Goal: Task Accomplishment & Management: Complete application form

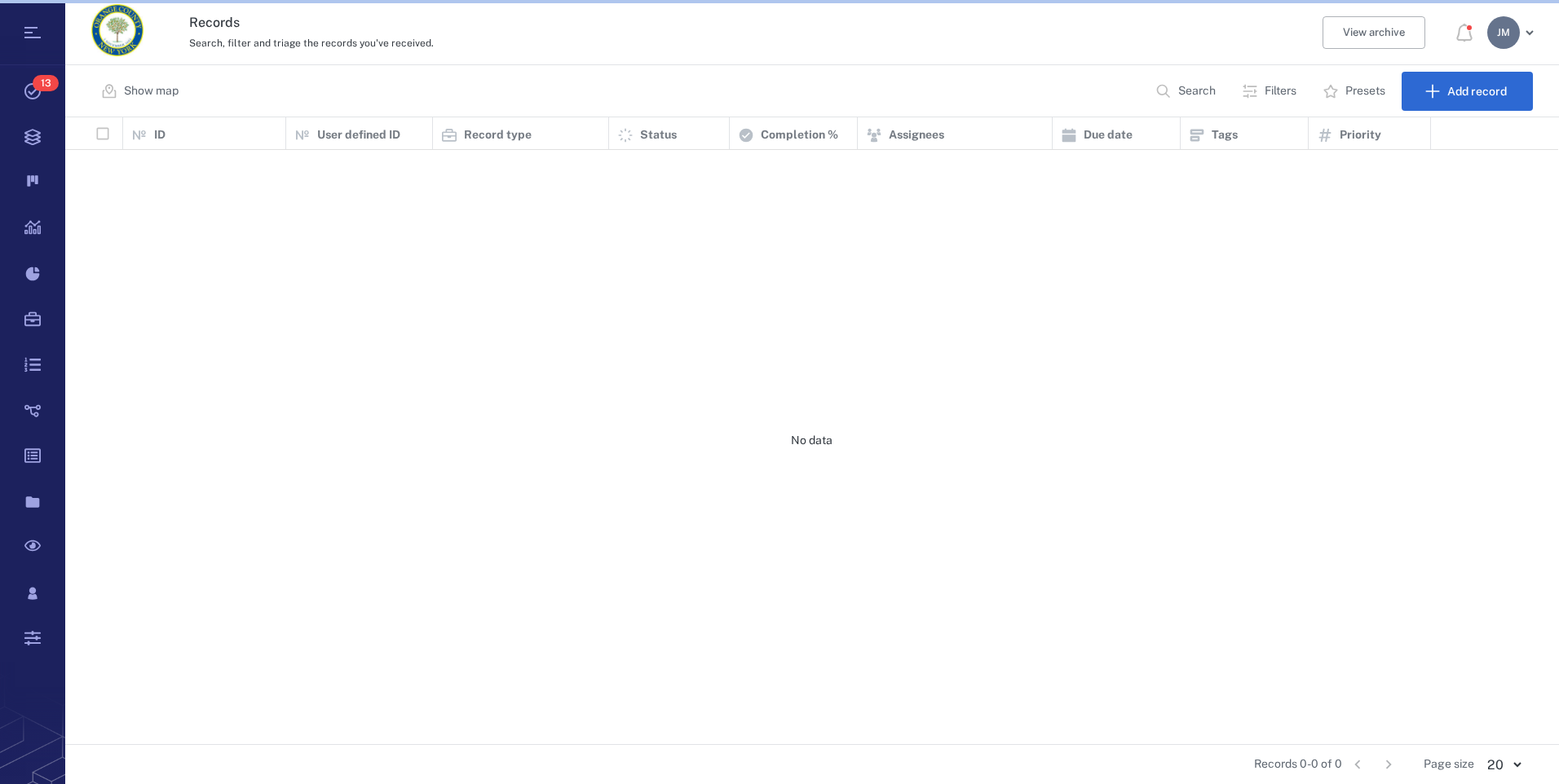
scroll to position [614, 1481]
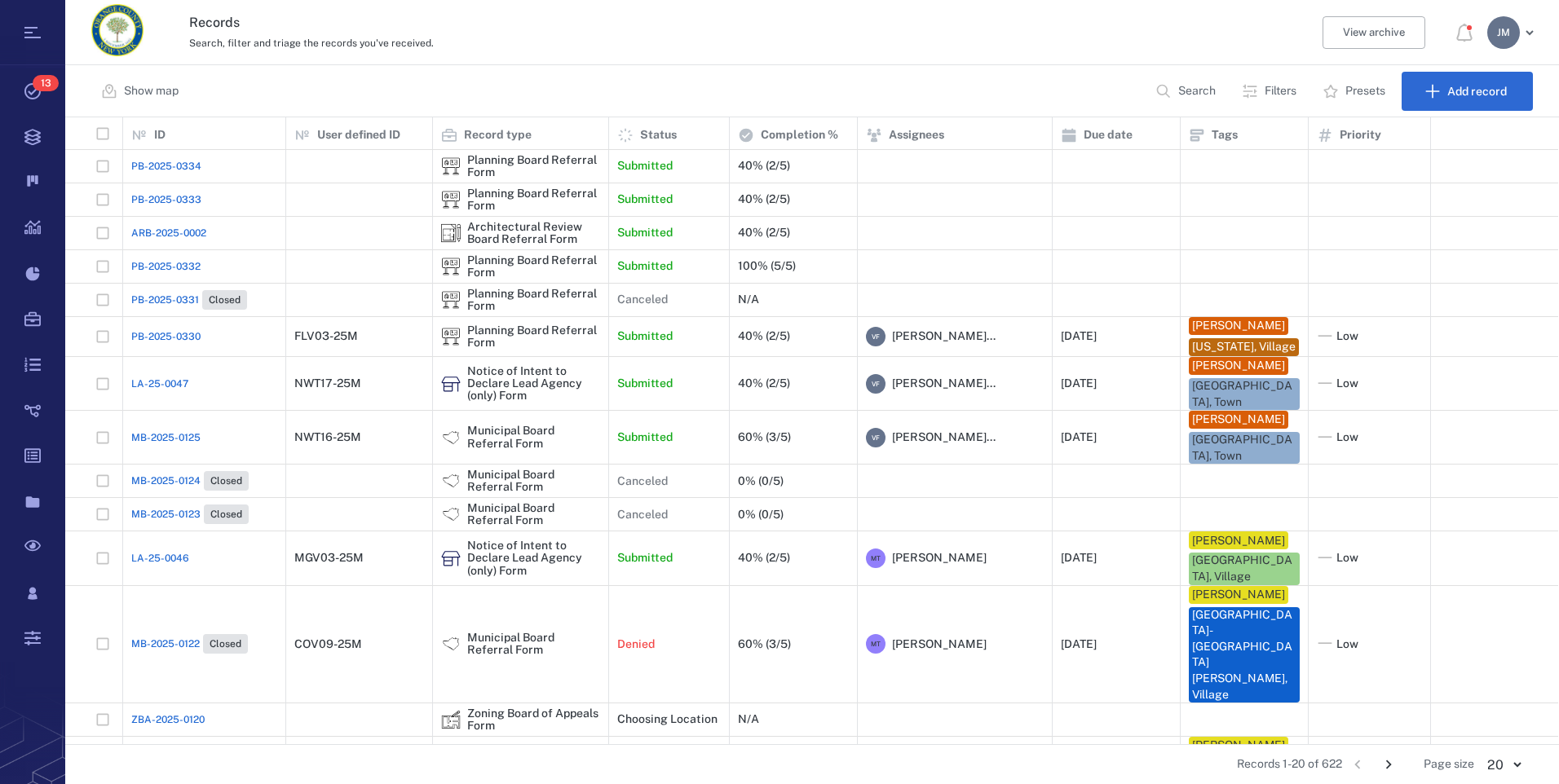
click at [1196, 86] on p "Search" at bounding box center [1196, 91] width 37 height 16
click at [1272, 92] on p "Filters" at bounding box center [1280, 91] width 32 height 16
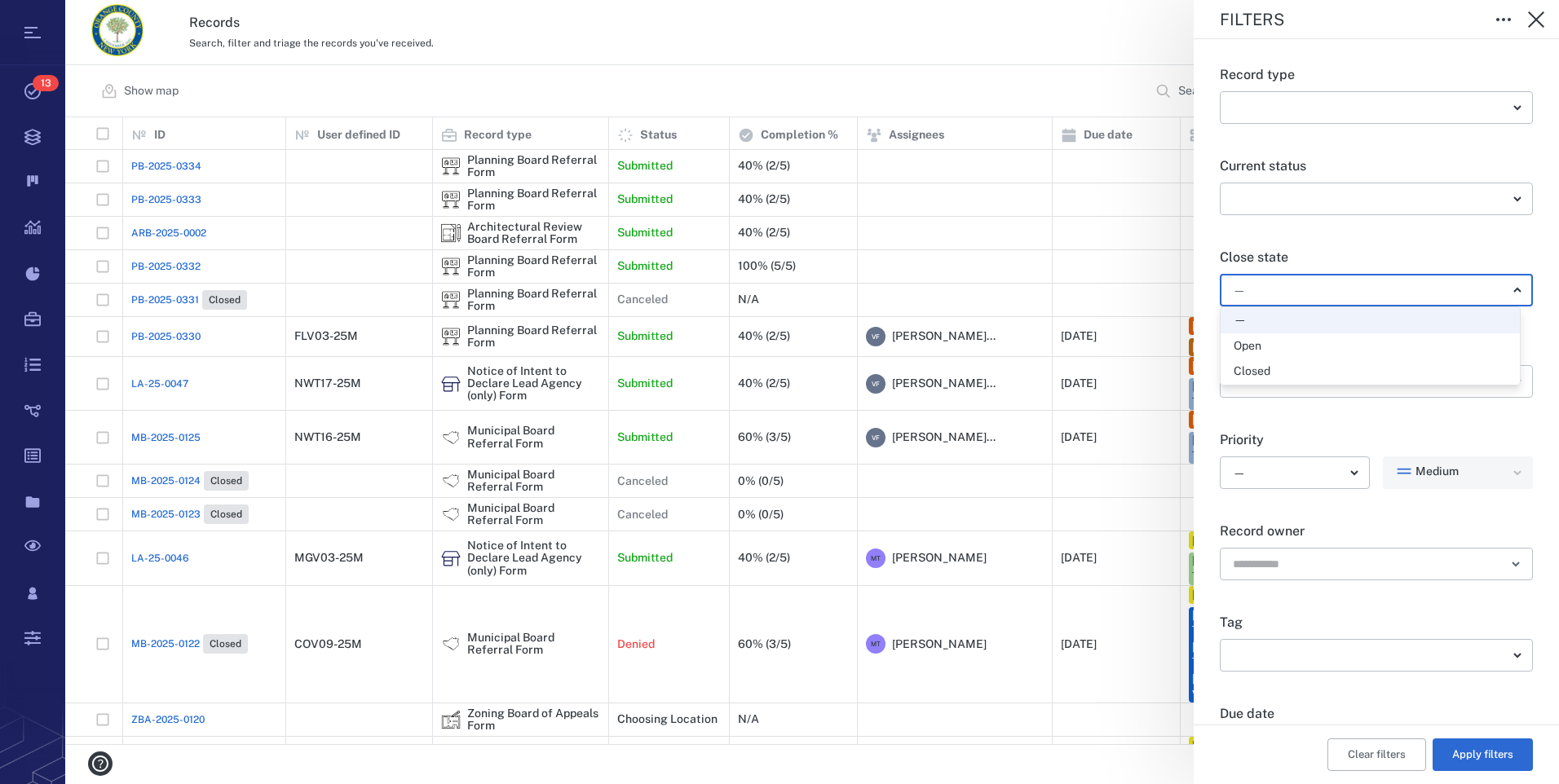
click at [1262, 280] on body "Tasks 13 Records Boards Dashboard Reports Record types Guide steps Rules Form b…" at bounding box center [779, 392] width 1559 height 784
click at [1260, 344] on div "Open" at bounding box center [1247, 346] width 28 height 16
type input "*****"
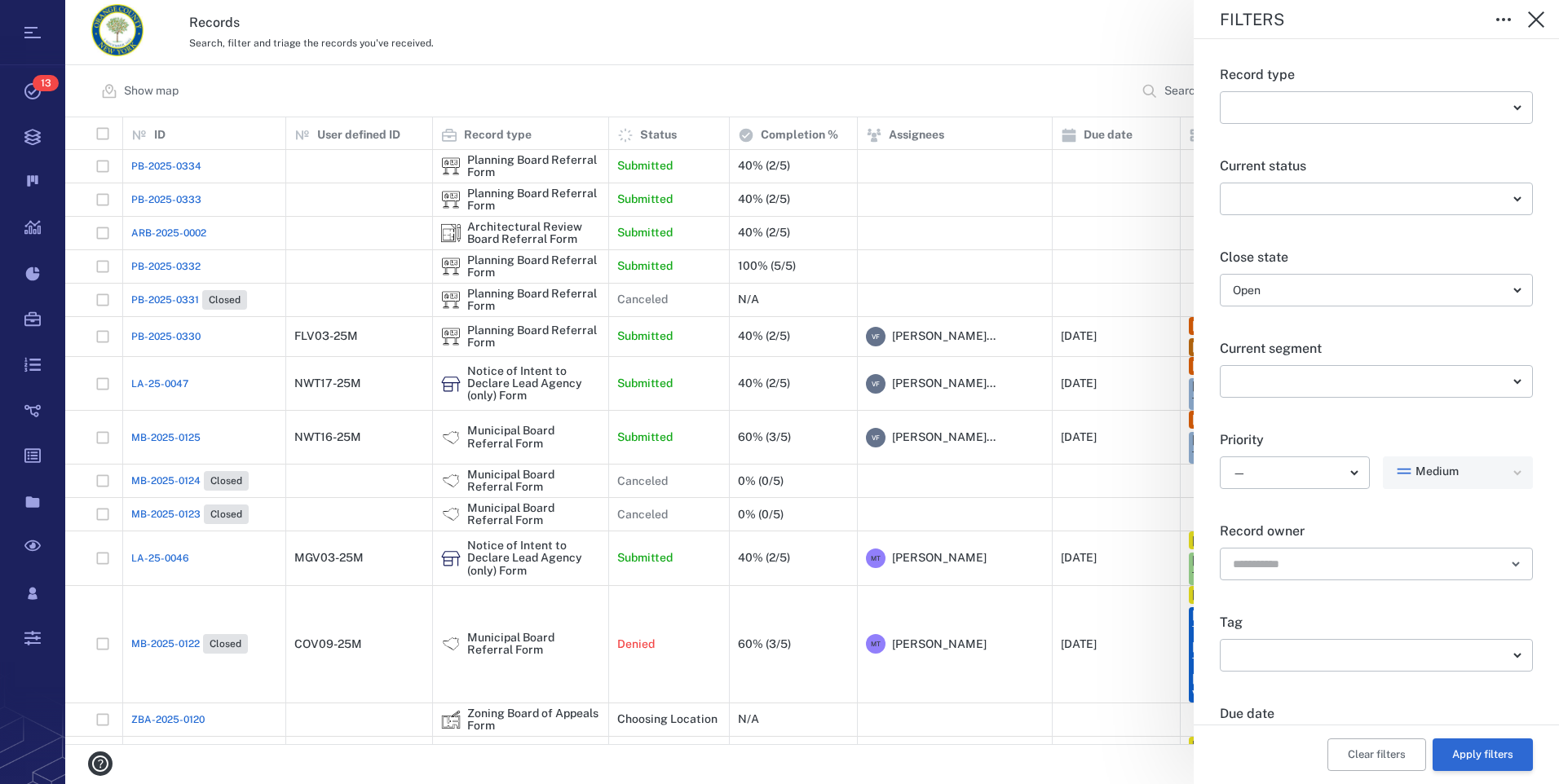
click at [1463, 760] on button "Apply filters" at bounding box center [1483, 755] width 100 height 33
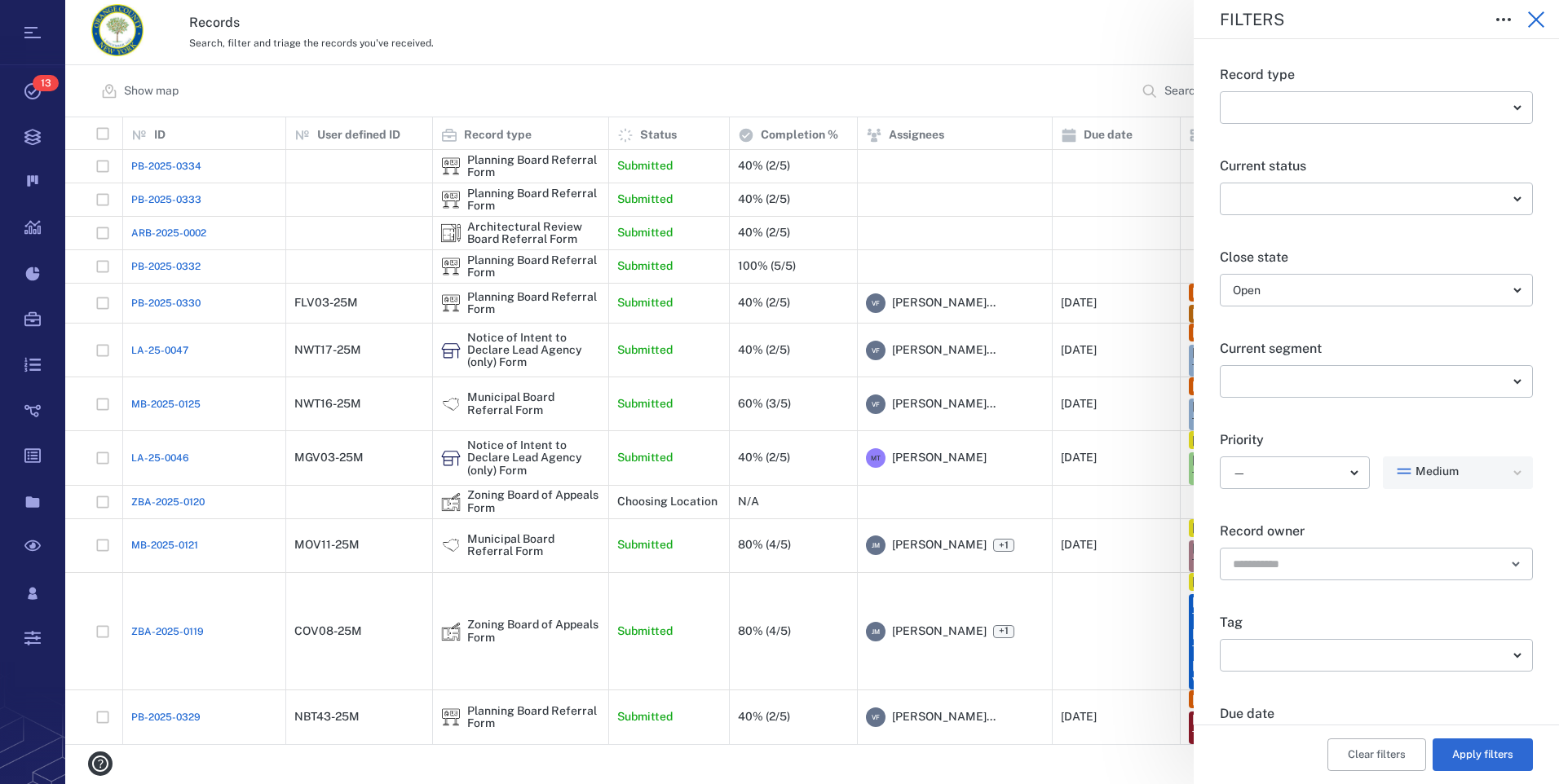
click at [1539, 19] on icon "button" at bounding box center [1536, 19] width 20 height 20
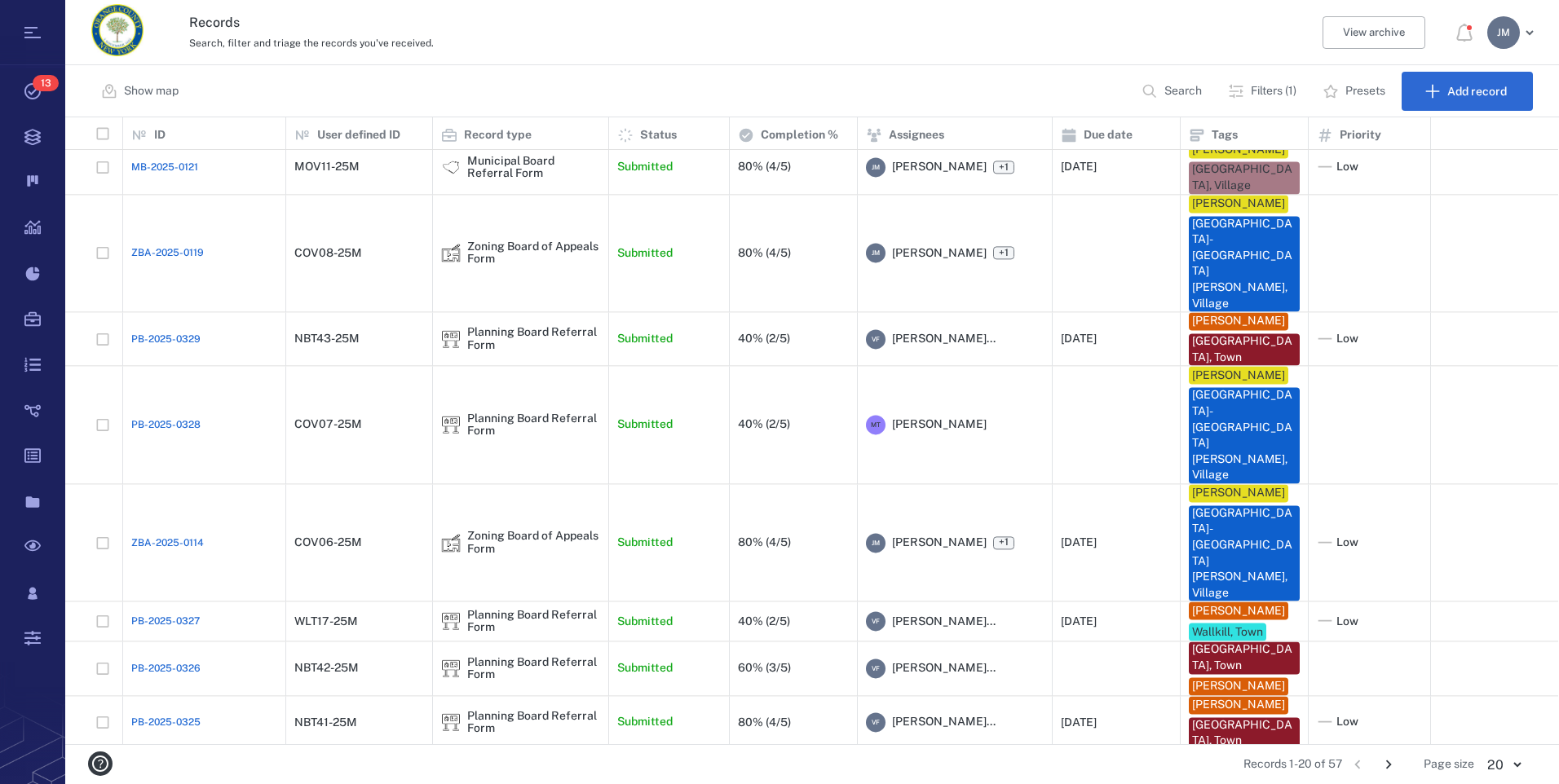
scroll to position [439, 0]
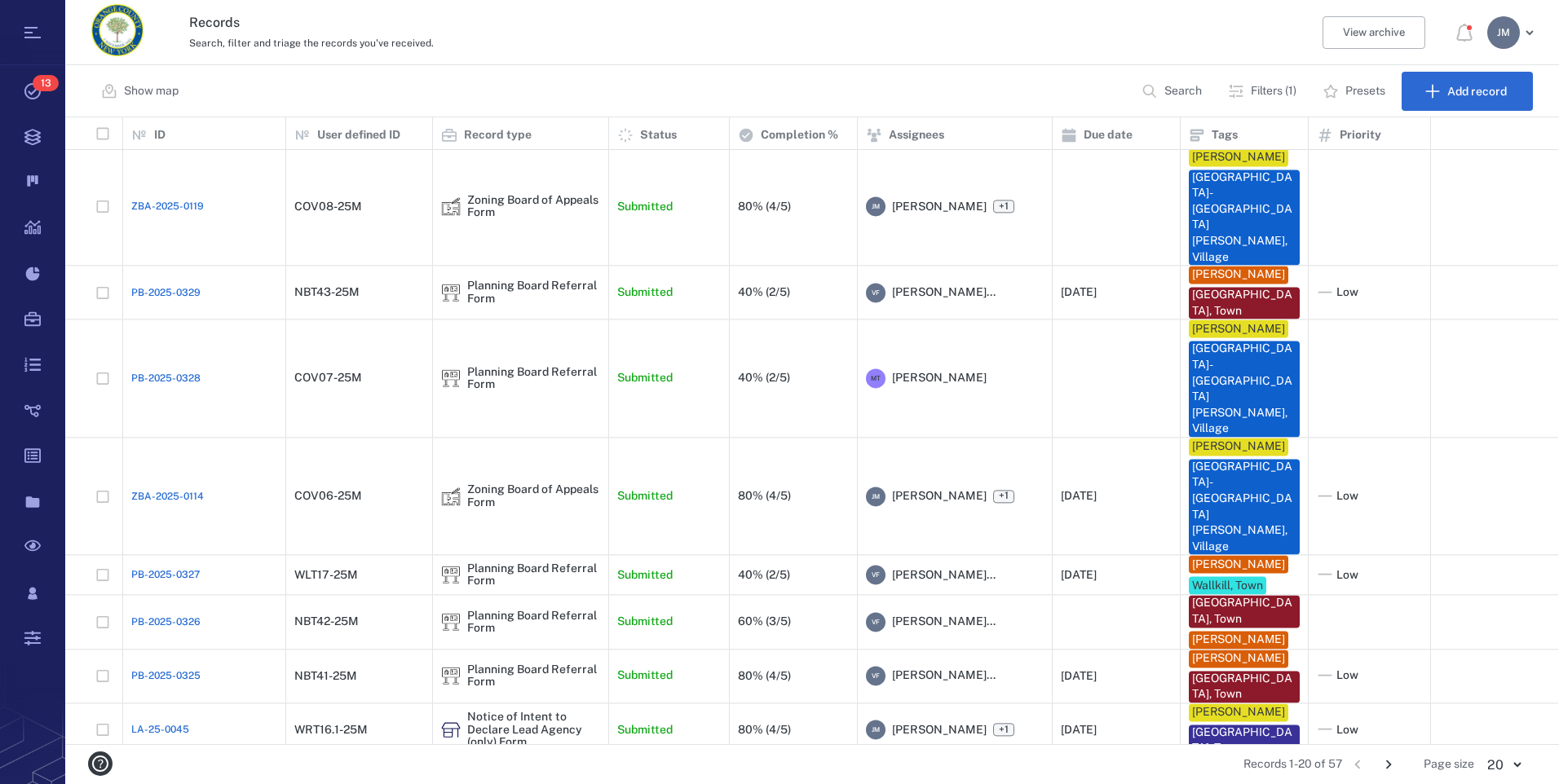
click at [1384, 764] on icon "Go to next page" at bounding box center [1388, 764] width 18 height 18
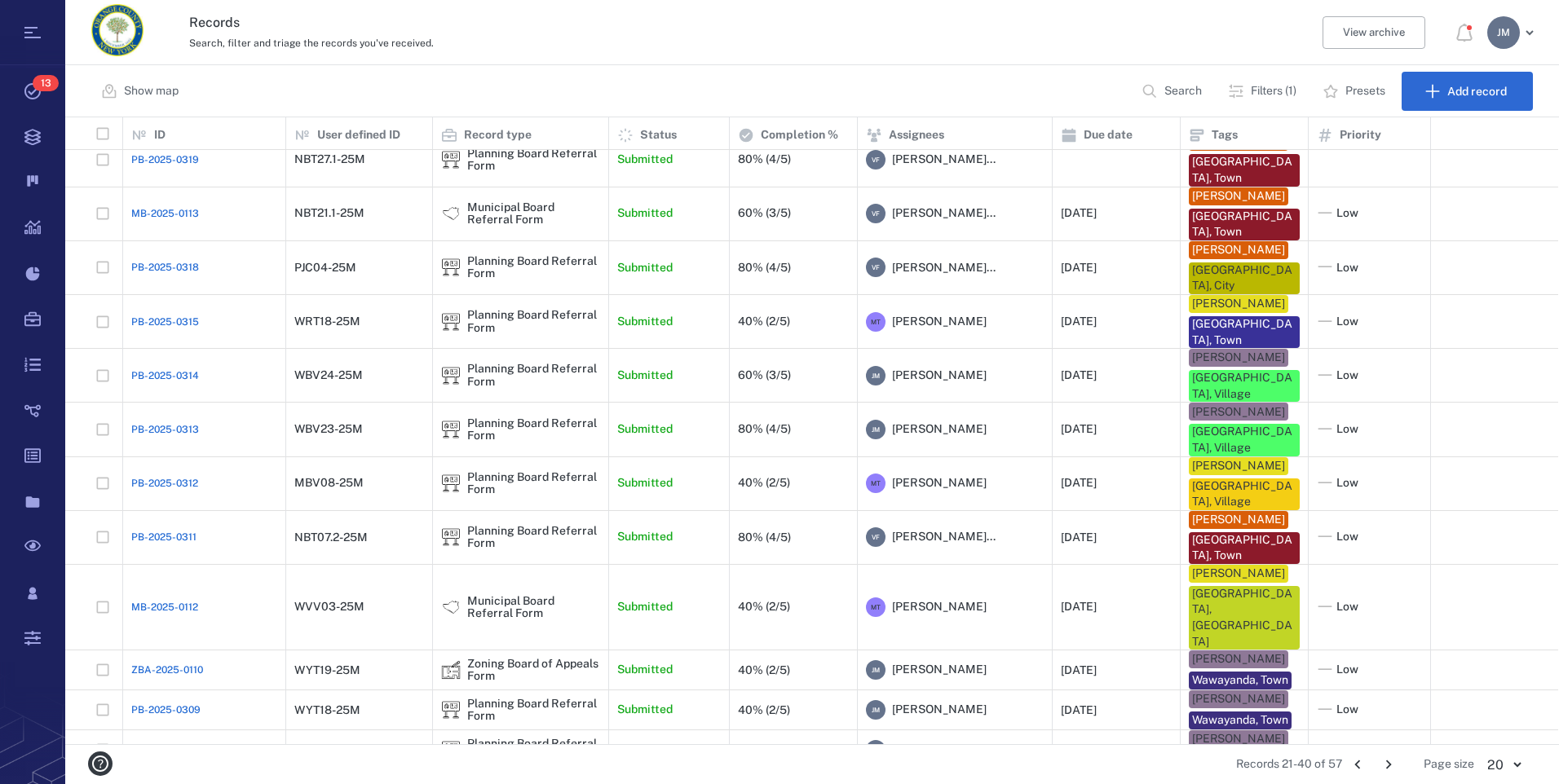
scroll to position [344, 0]
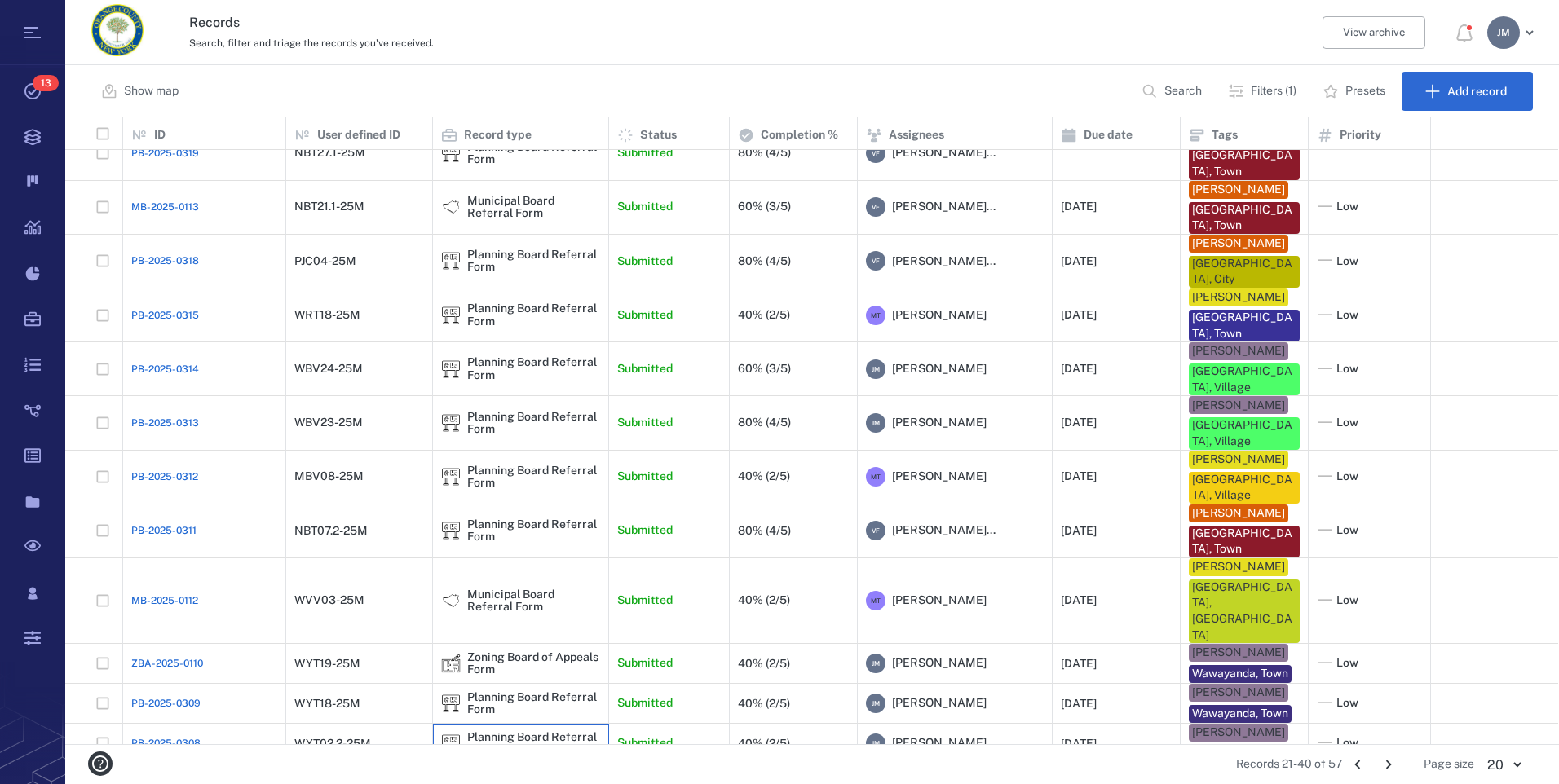
click at [453, 734] on img at bounding box center [451, 743] width 20 height 20
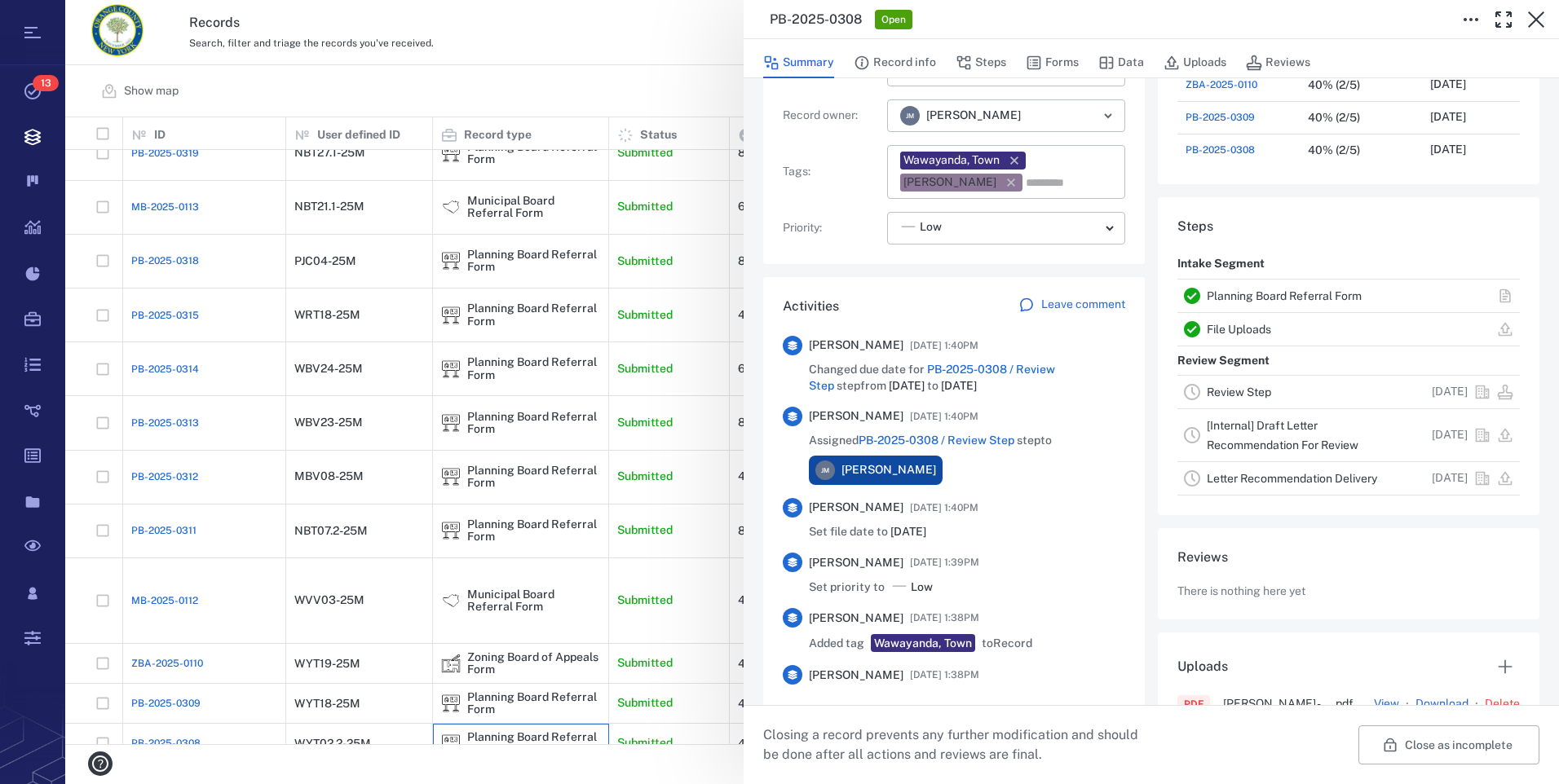
scroll to position [245, 0]
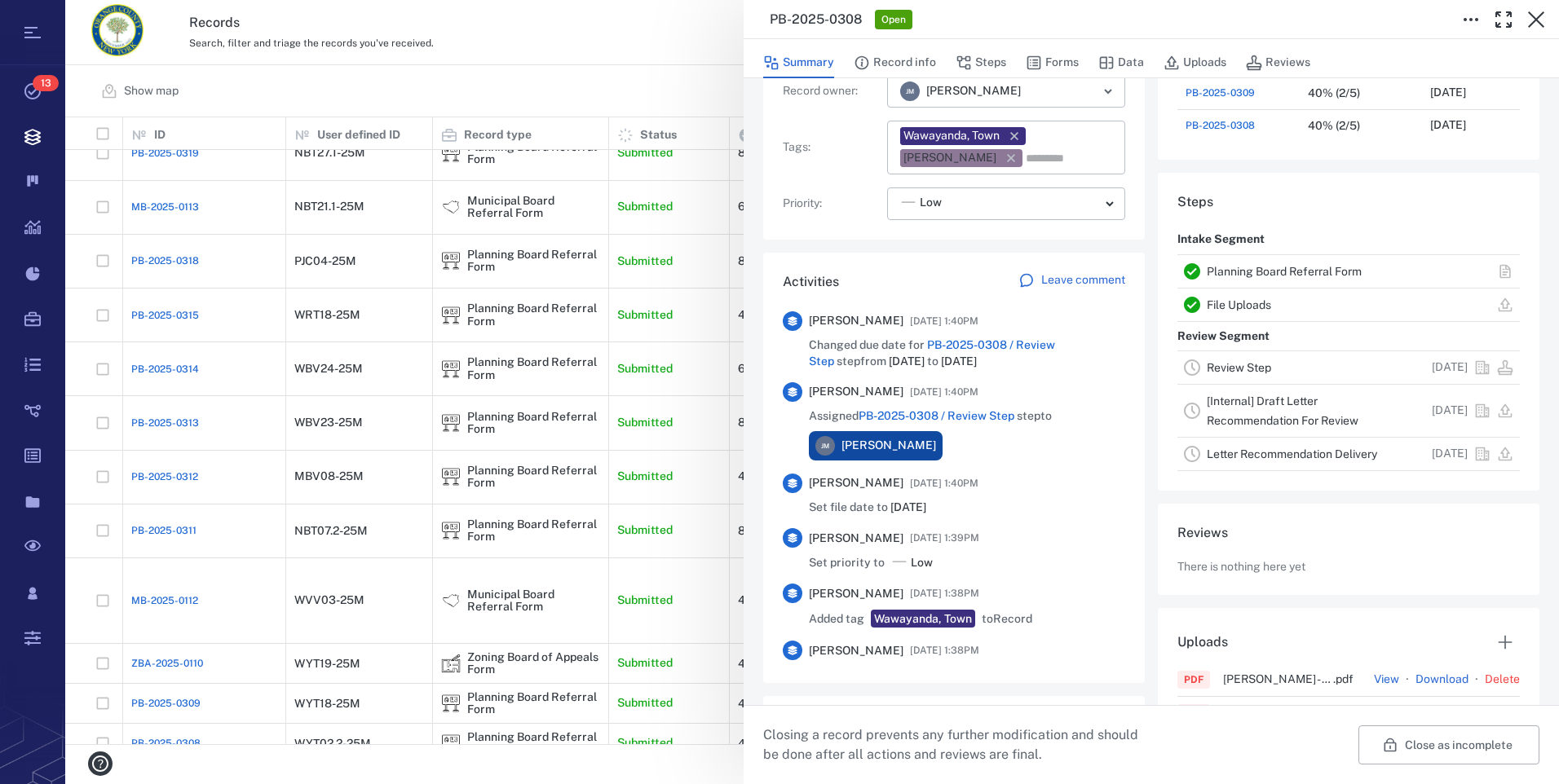
click at [1249, 370] on link "Review Step" at bounding box center [1239, 367] width 64 height 13
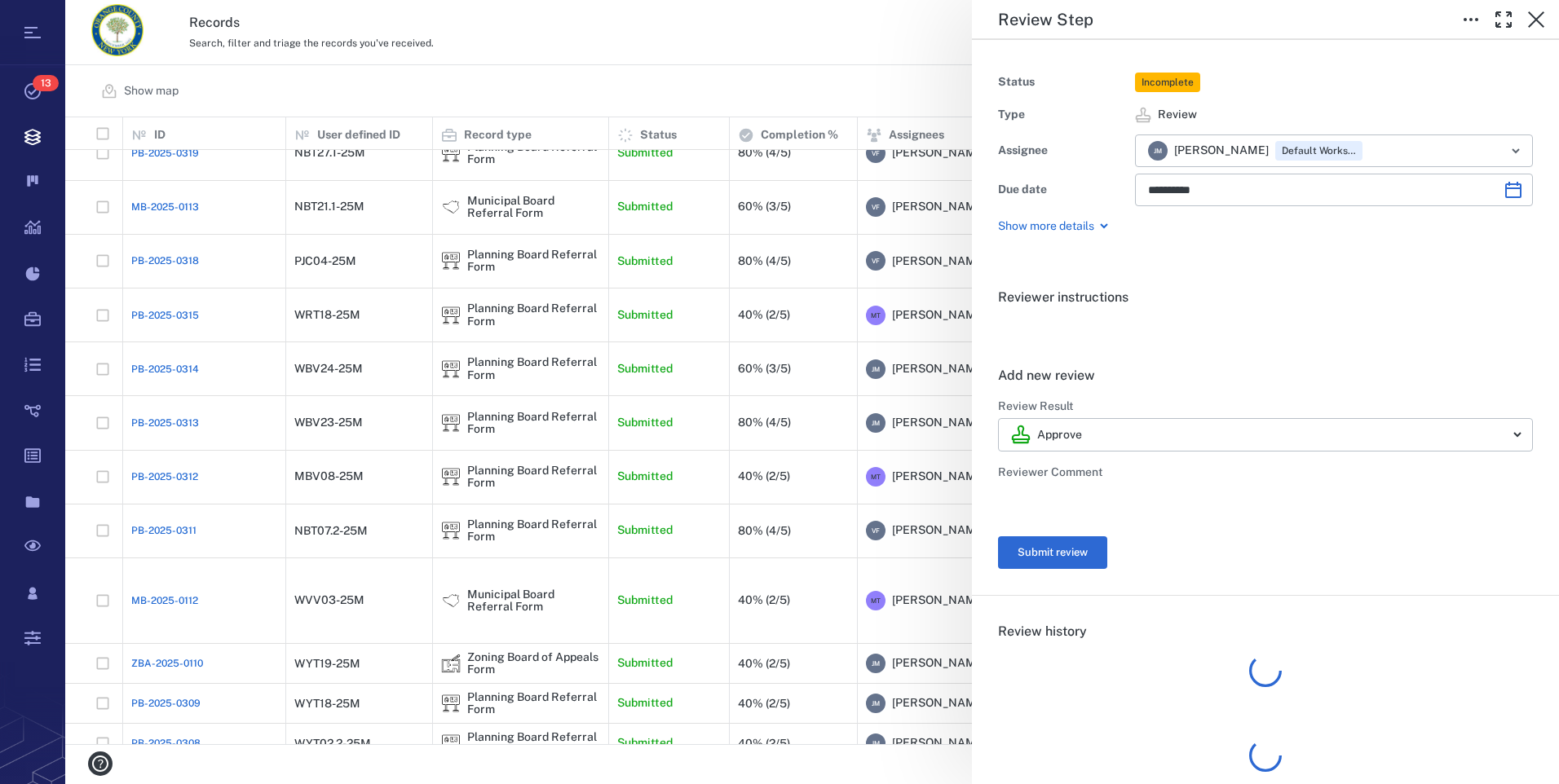
type input "**********"
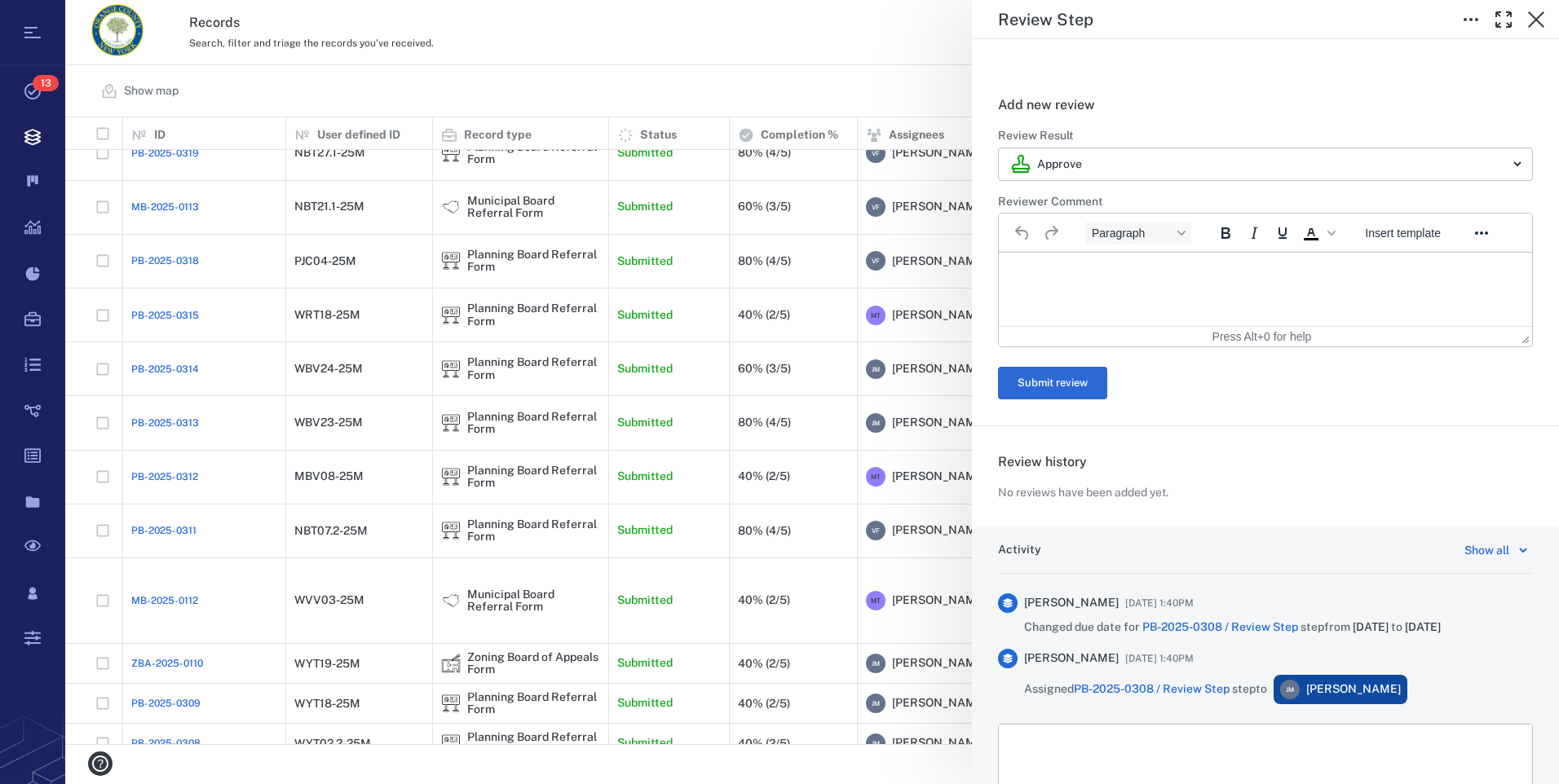
scroll to position [245, 0]
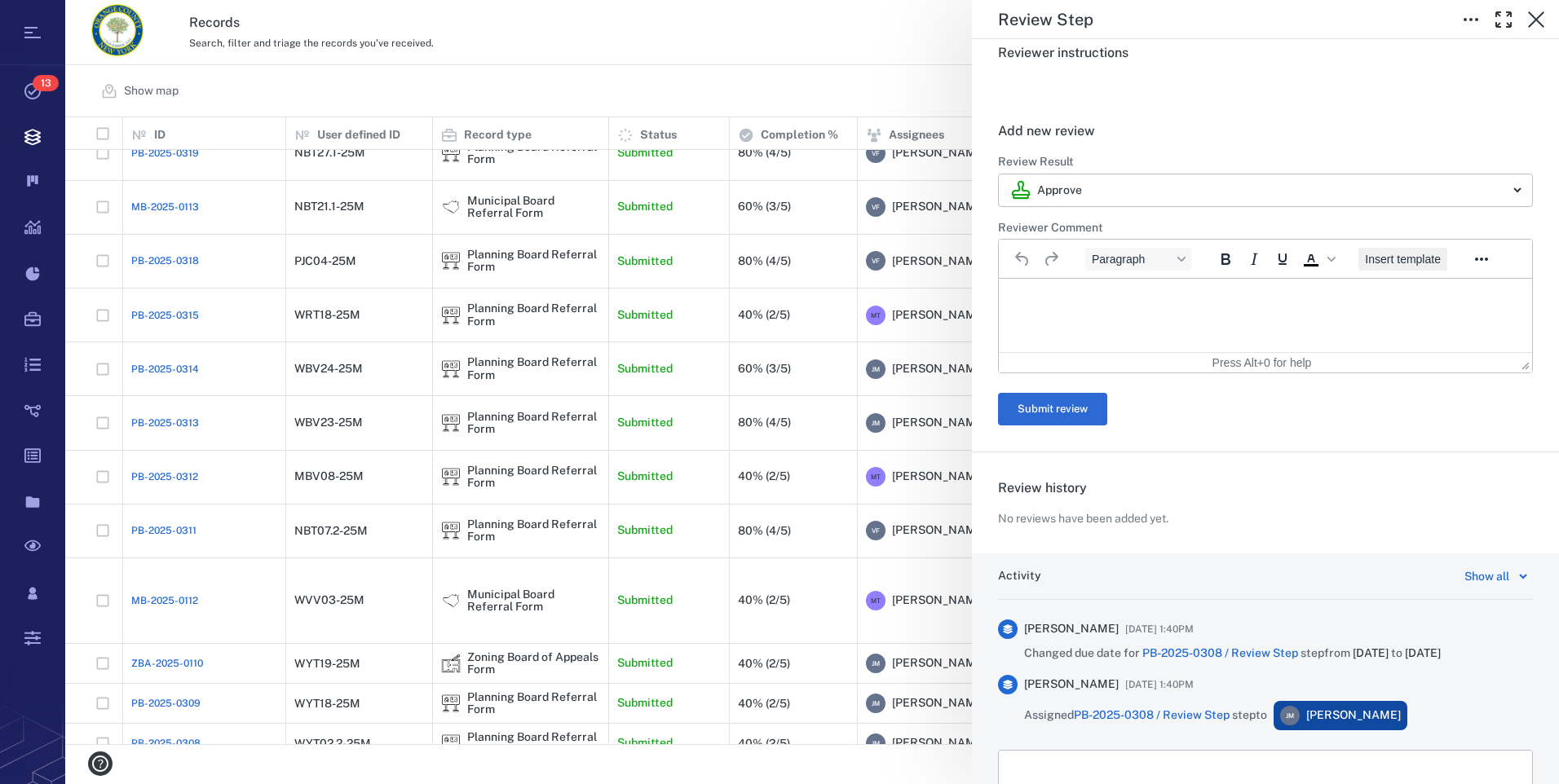
click at [1400, 254] on span "Insert template" at bounding box center [1403, 259] width 76 height 13
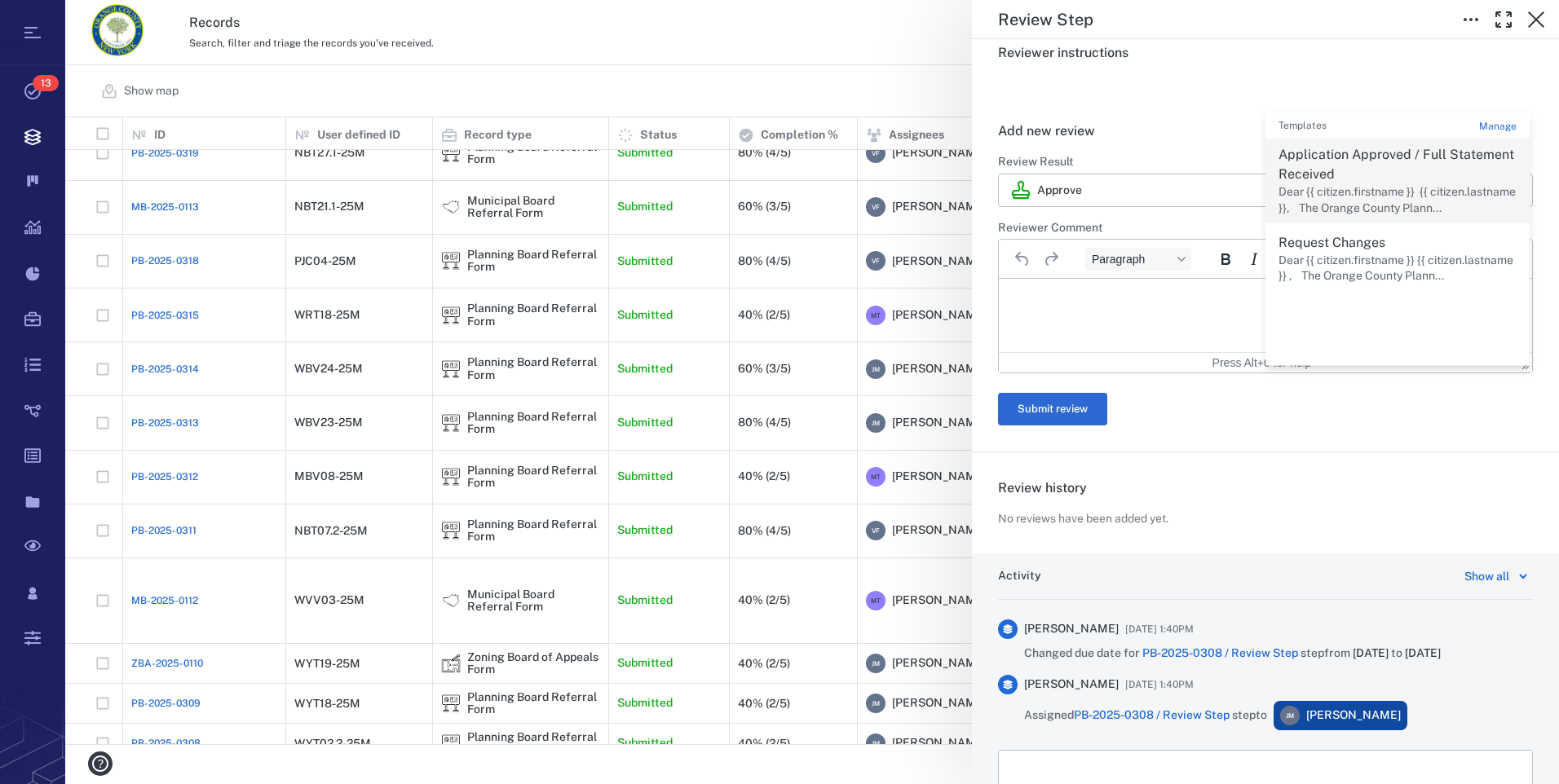
click at [1337, 170] on p "Application Approved / Full Statement Received" at bounding box center [1397, 164] width 238 height 39
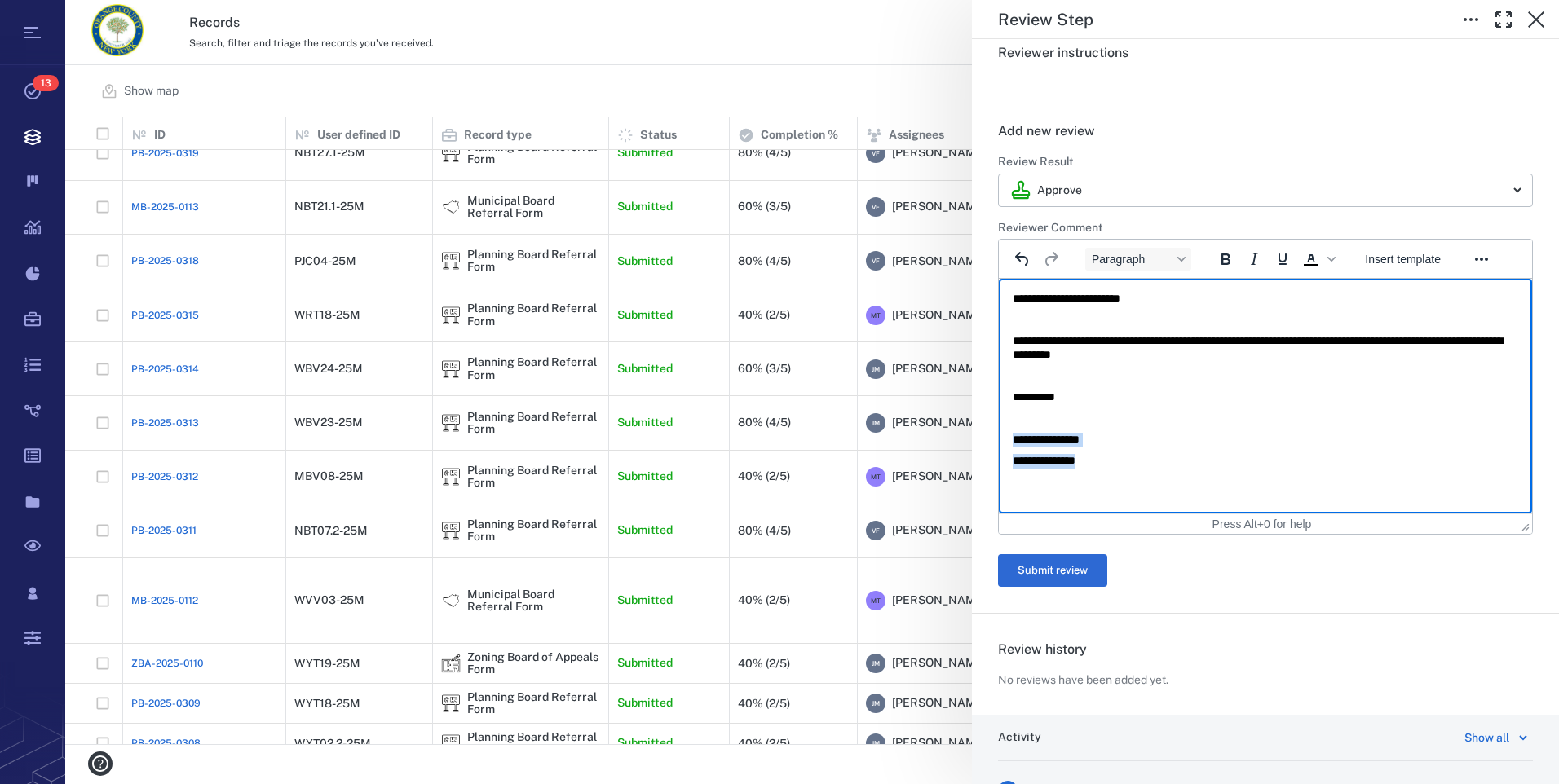
drag, startPoint x: 1121, startPoint y: 467, endPoint x: 852, endPoint y: 444, distance: 270.0
click at [999, 444] on html "**********" at bounding box center [1266, 380] width 533 height 202
click at [1073, 445] on p "**********" at bounding box center [1259, 440] width 493 height 15
drag, startPoint x: 1124, startPoint y: 460, endPoint x: 964, endPoint y: 450, distance: 160.3
click at [999, 450] on html "**********" at bounding box center [1266, 380] width 533 height 202
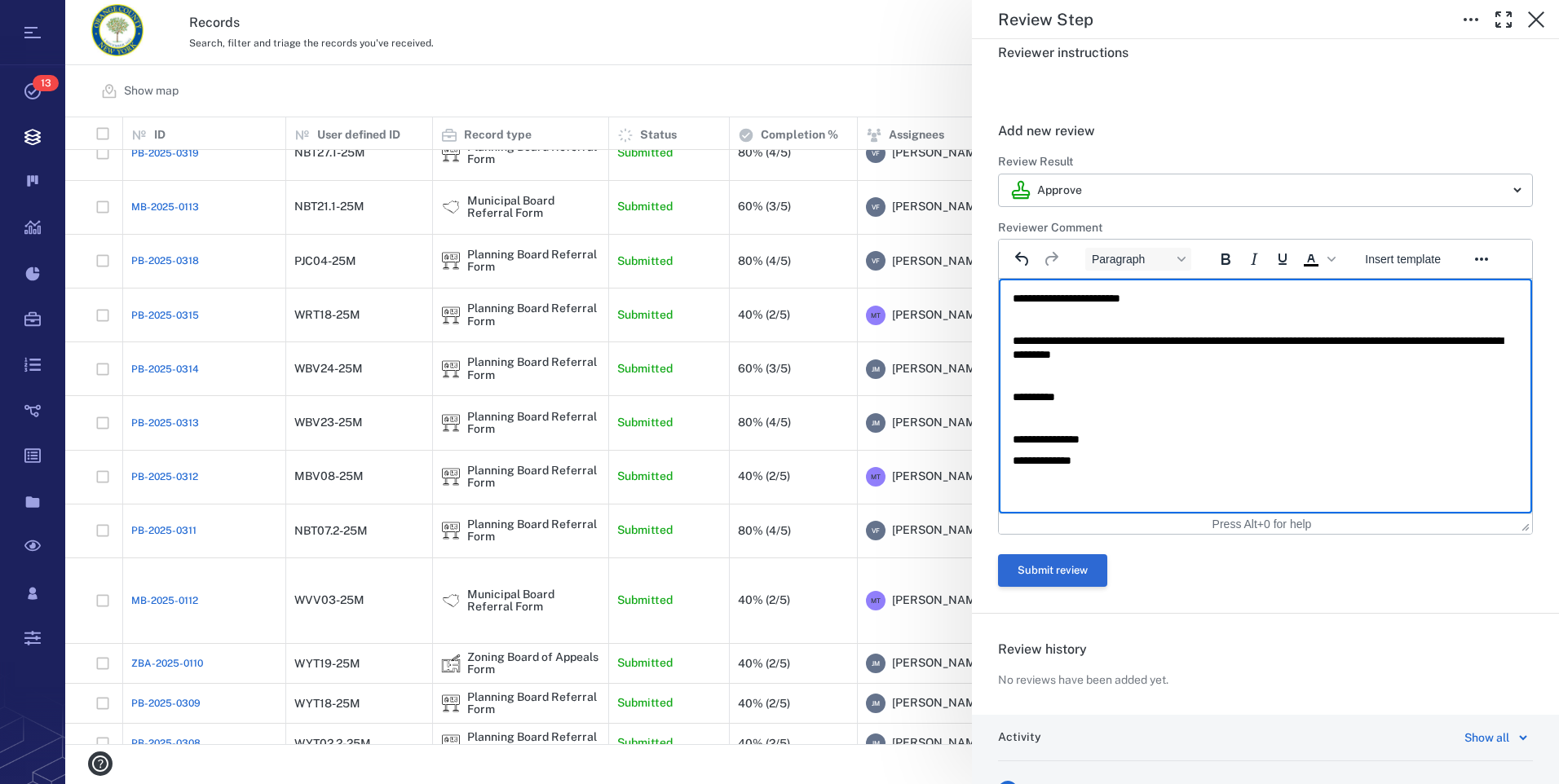
click at [1047, 562] on button "Submit review" at bounding box center [1053, 571] width 109 height 33
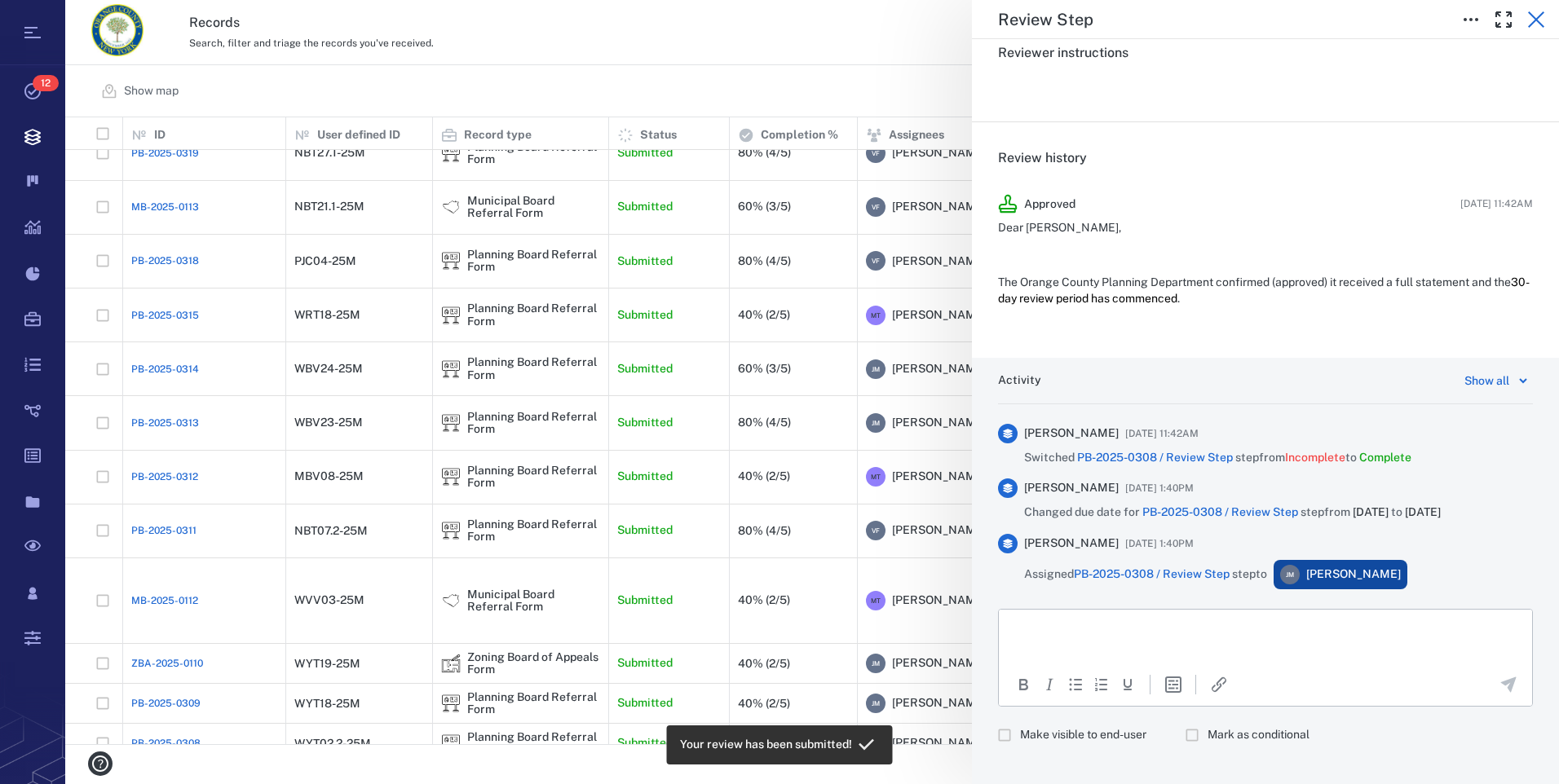
click at [1536, 13] on icon "button" at bounding box center [1536, 19] width 20 height 20
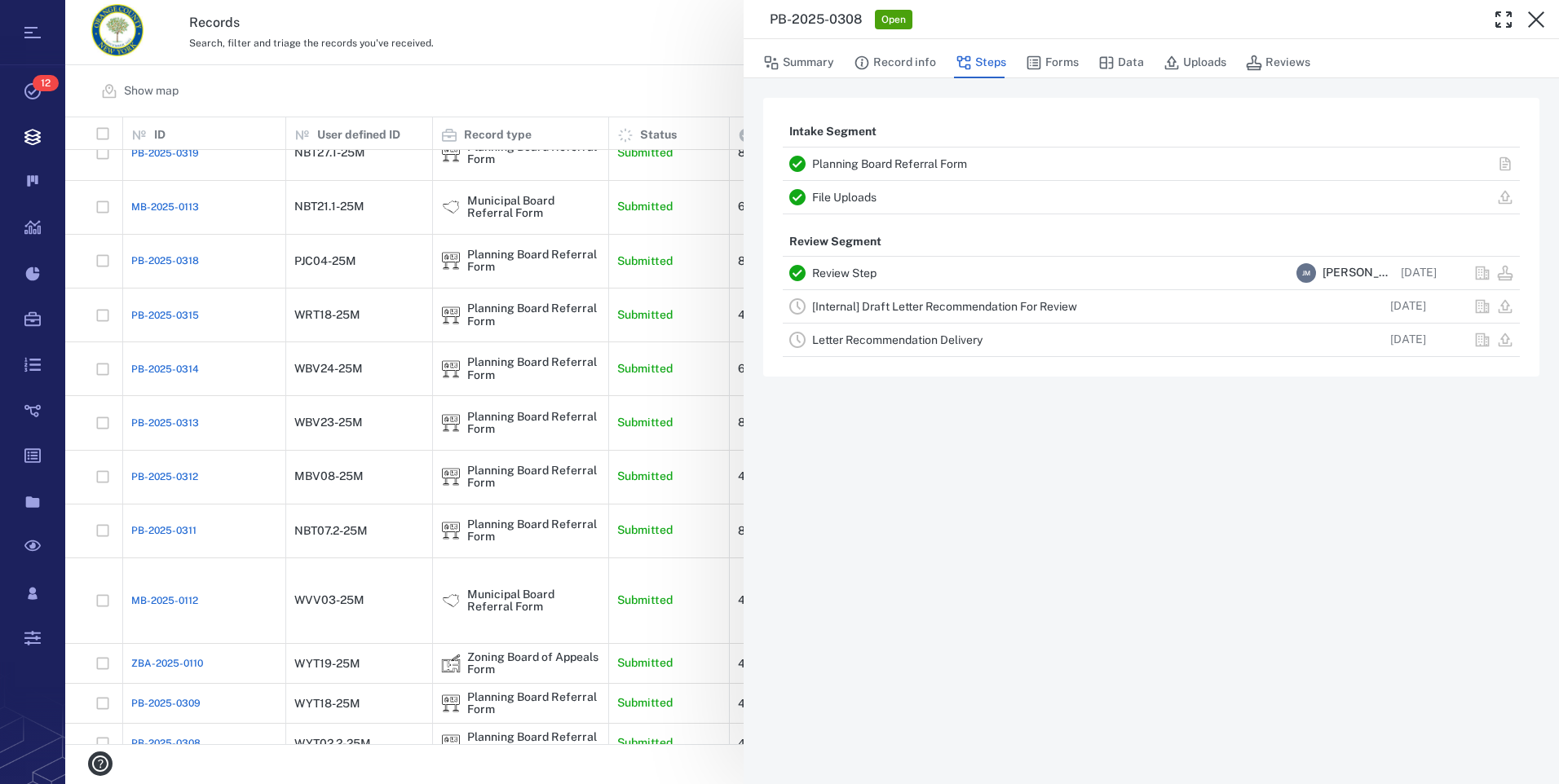
click at [955, 300] on link "[Internal] Draft Letter Recommendation For Review" at bounding box center [944, 306] width 265 height 13
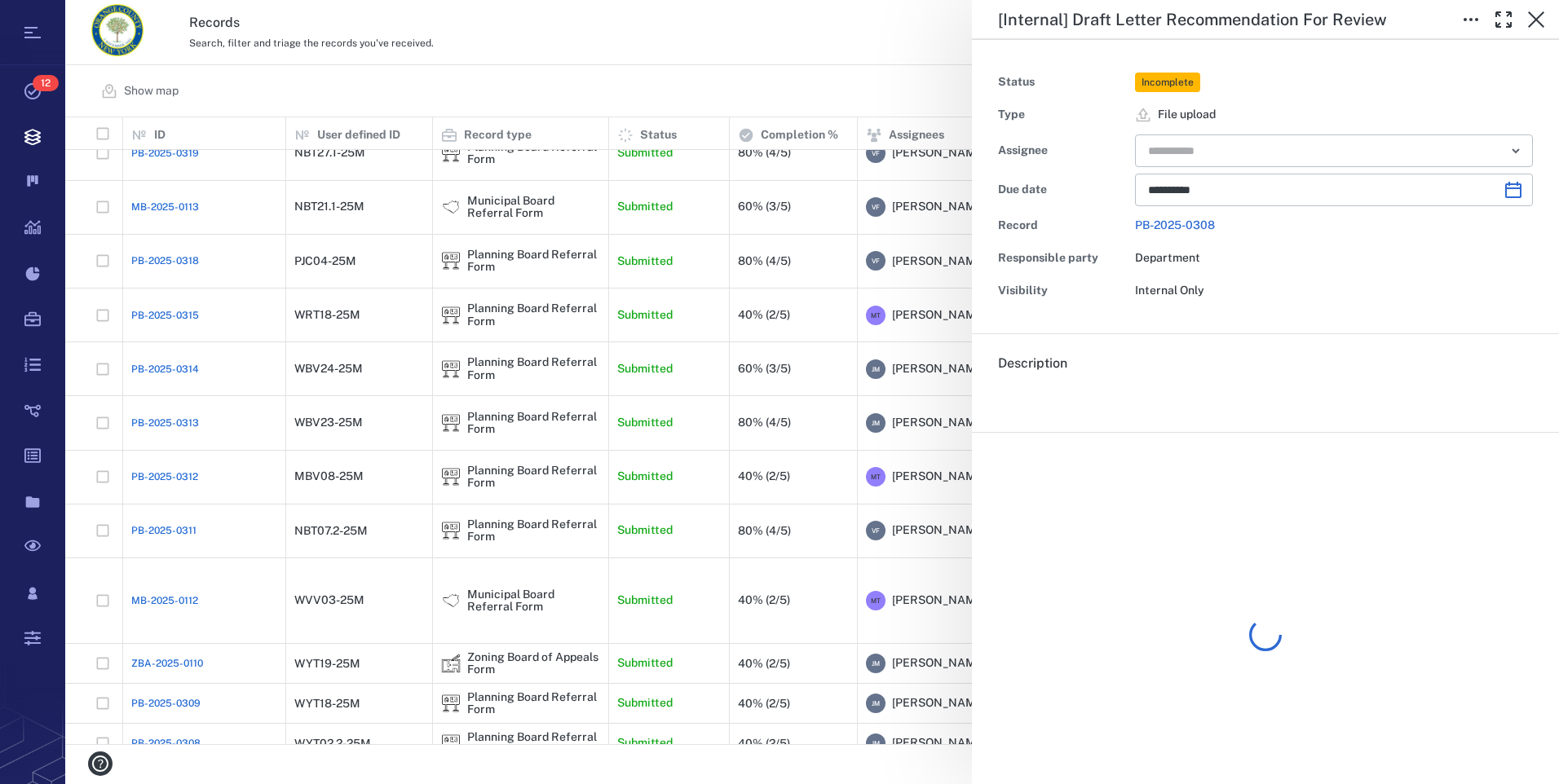
type input "**********"
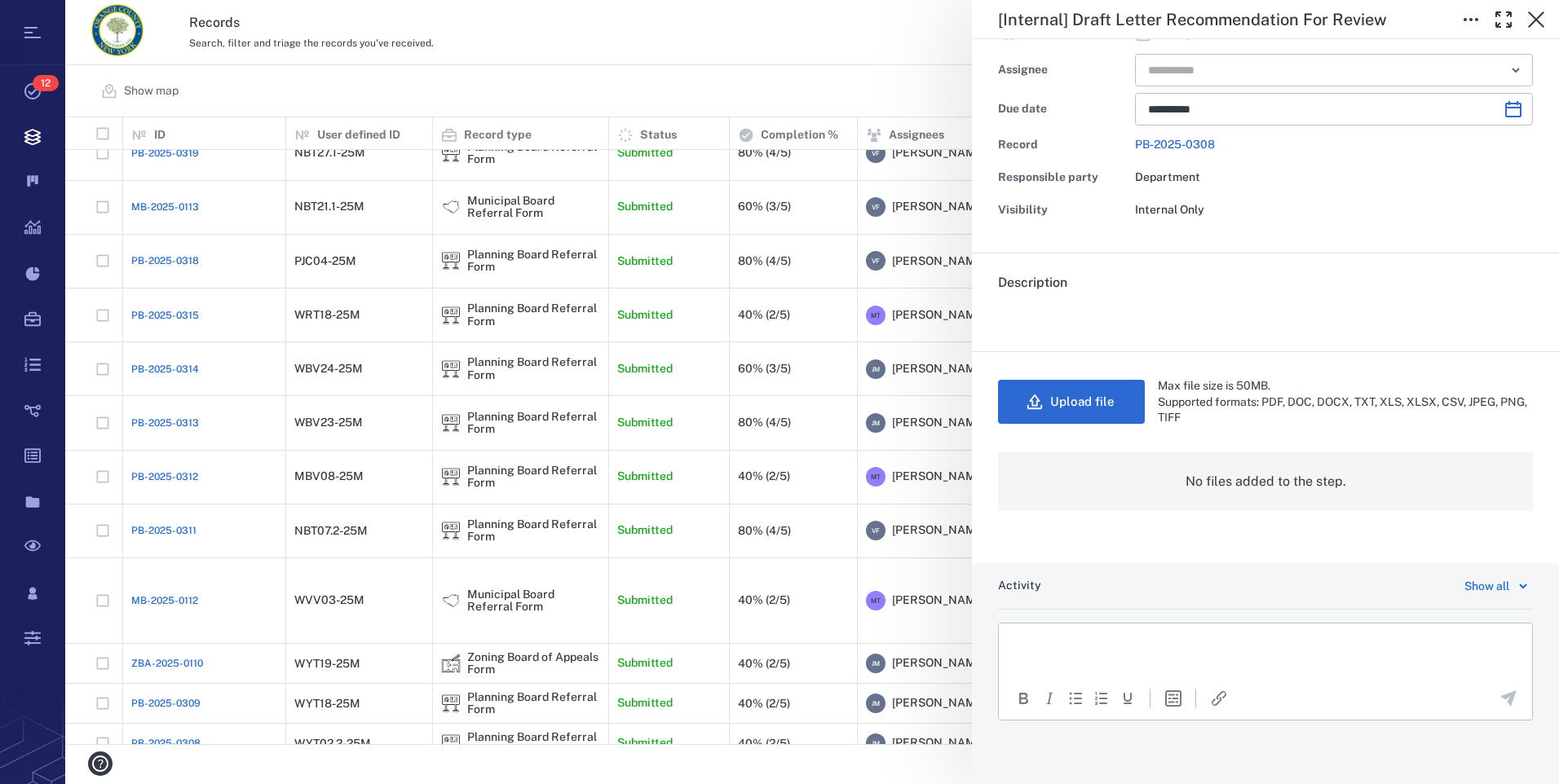
scroll to position [82, 0]
click at [1083, 406] on button "Upload file" at bounding box center [1072, 400] width 147 height 44
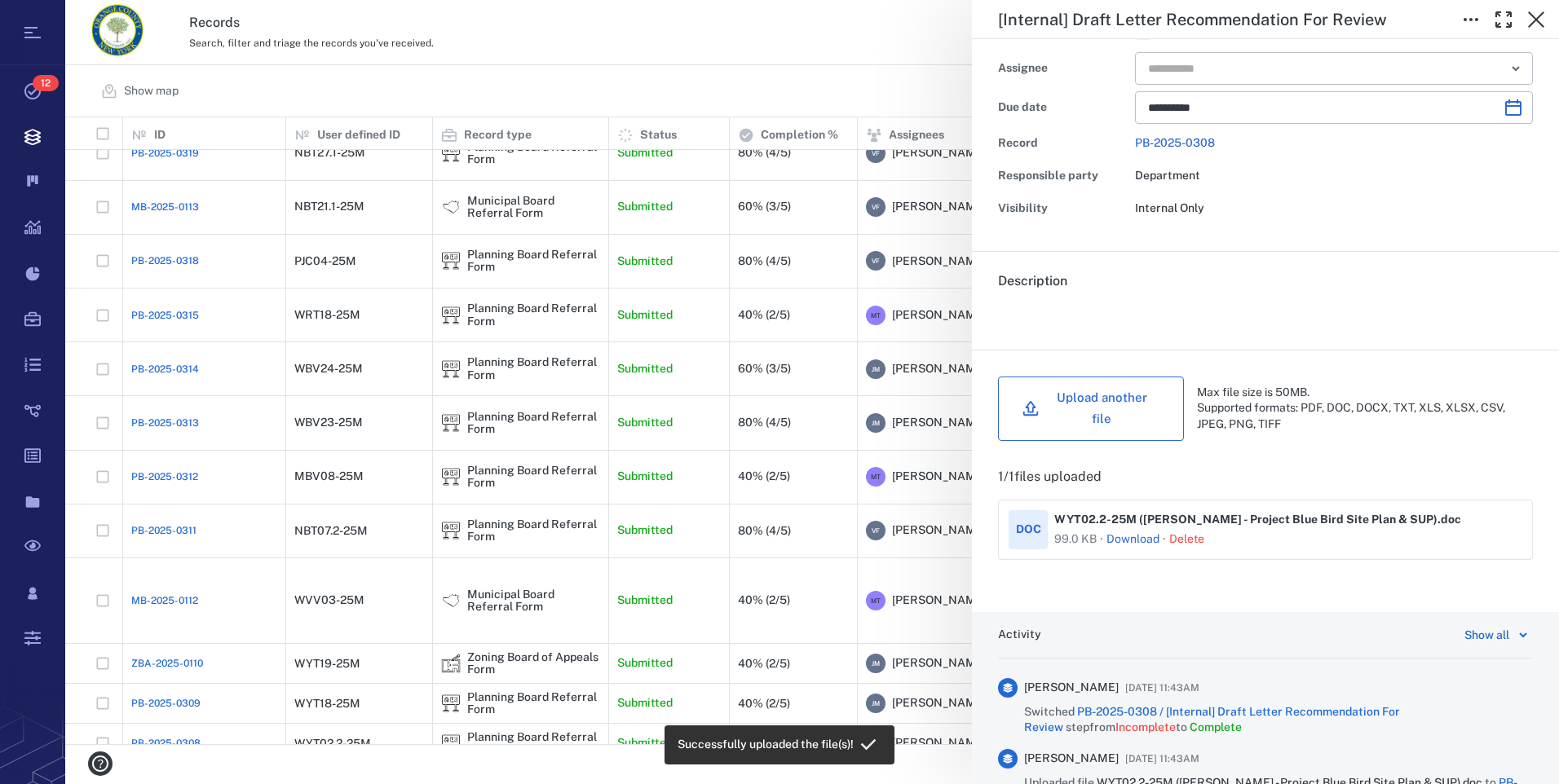
click at [1131, 402] on button "Upload another file" at bounding box center [1091, 408] width 186 height 64
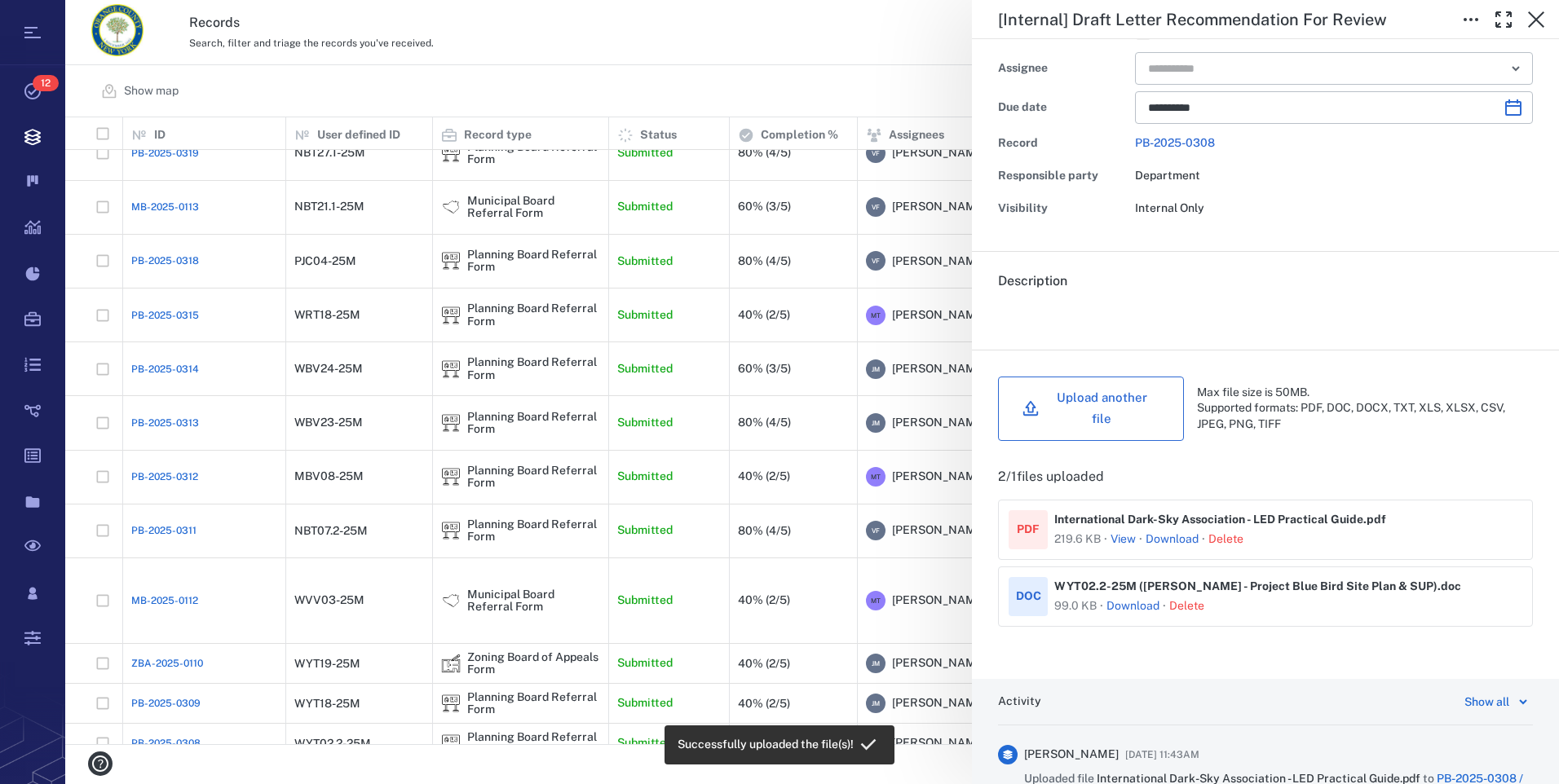
click at [1077, 400] on button "Upload another file" at bounding box center [1091, 408] width 186 height 64
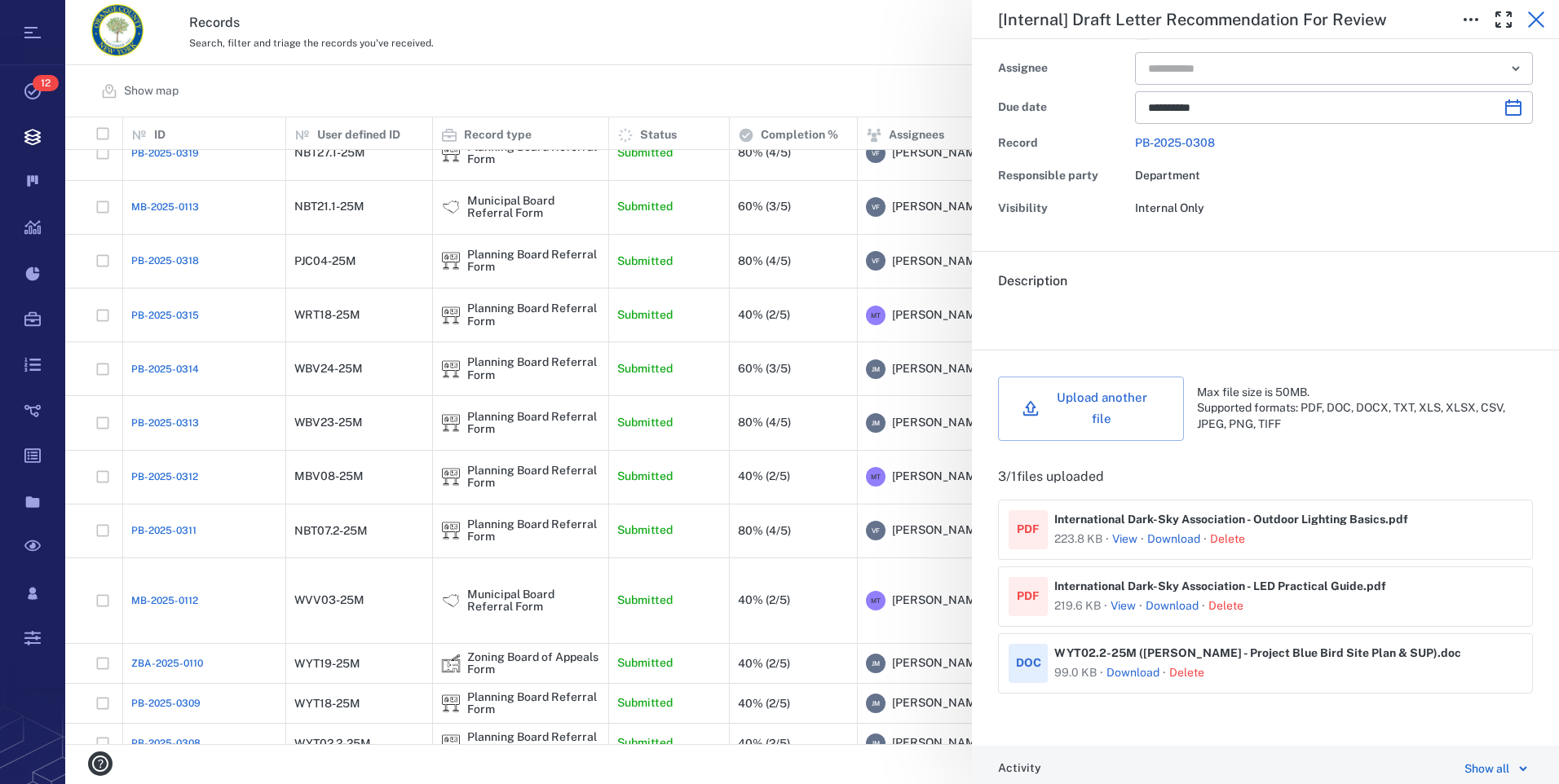
click at [1537, 18] on icon "button" at bounding box center [1536, 19] width 16 height 16
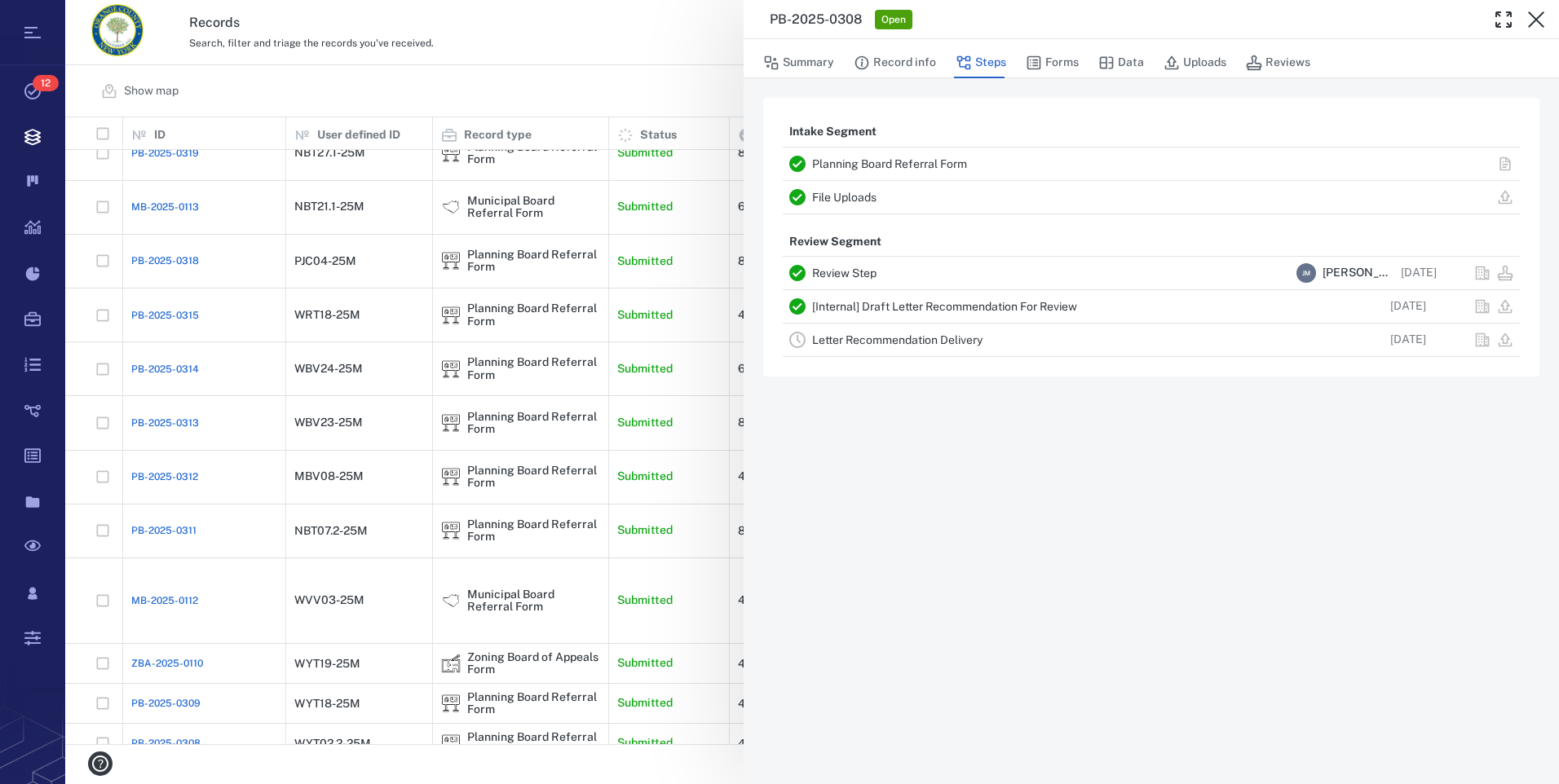
click at [1537, 18] on icon "button" at bounding box center [1536, 19] width 16 height 16
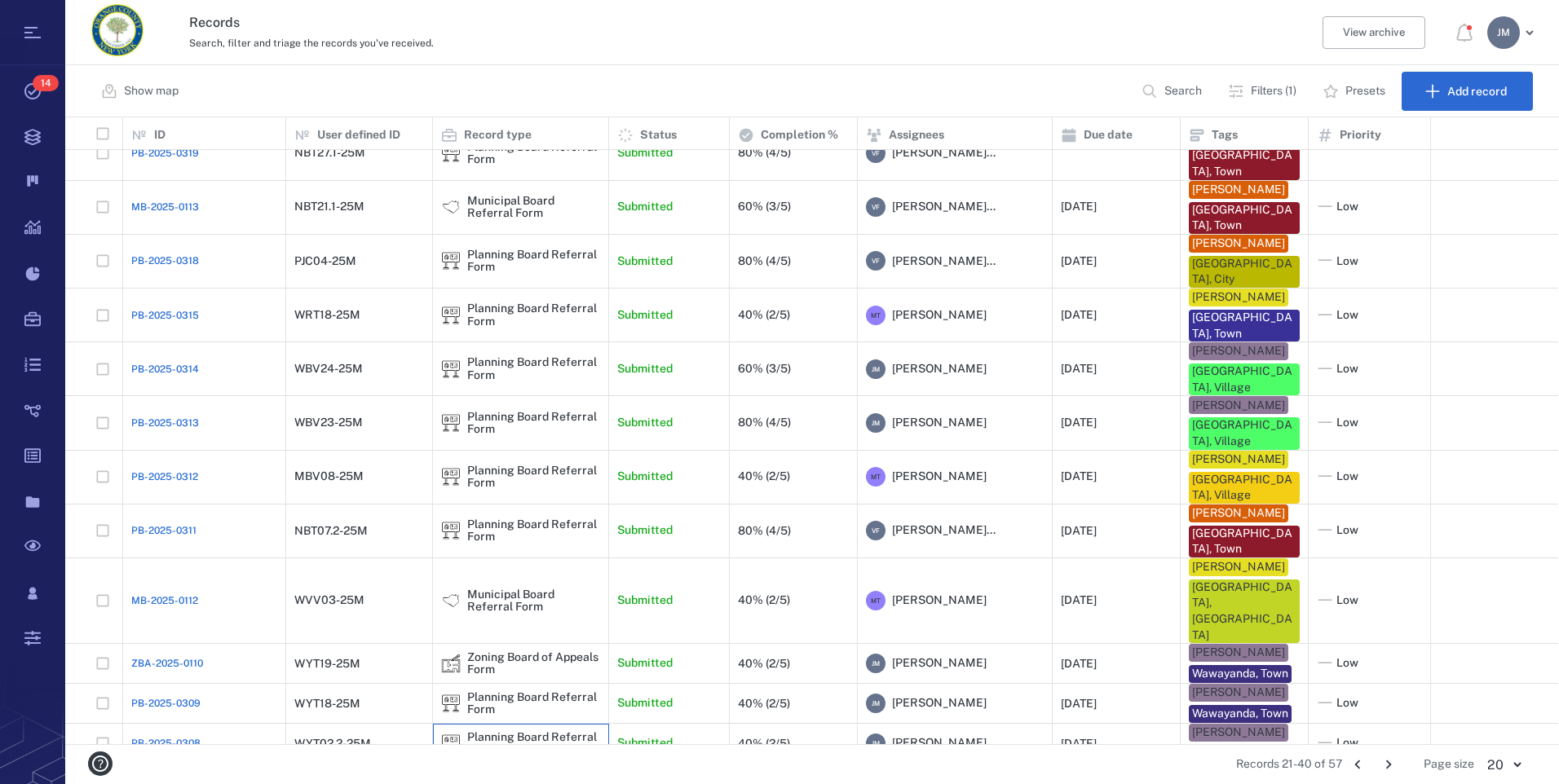
click at [511, 731] on div "Planning Board Referral Form" at bounding box center [534, 743] width 133 height 25
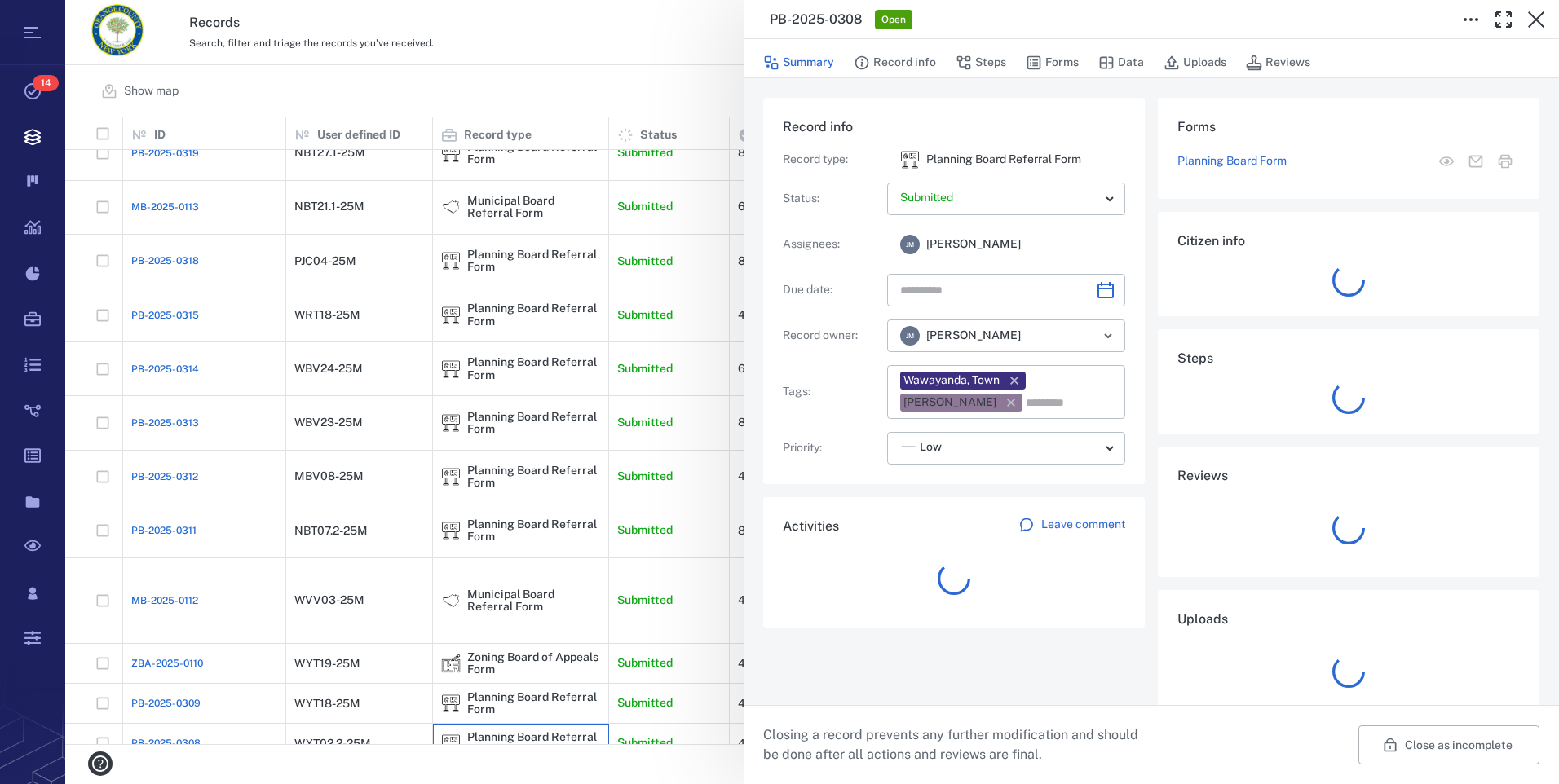
type input "**********"
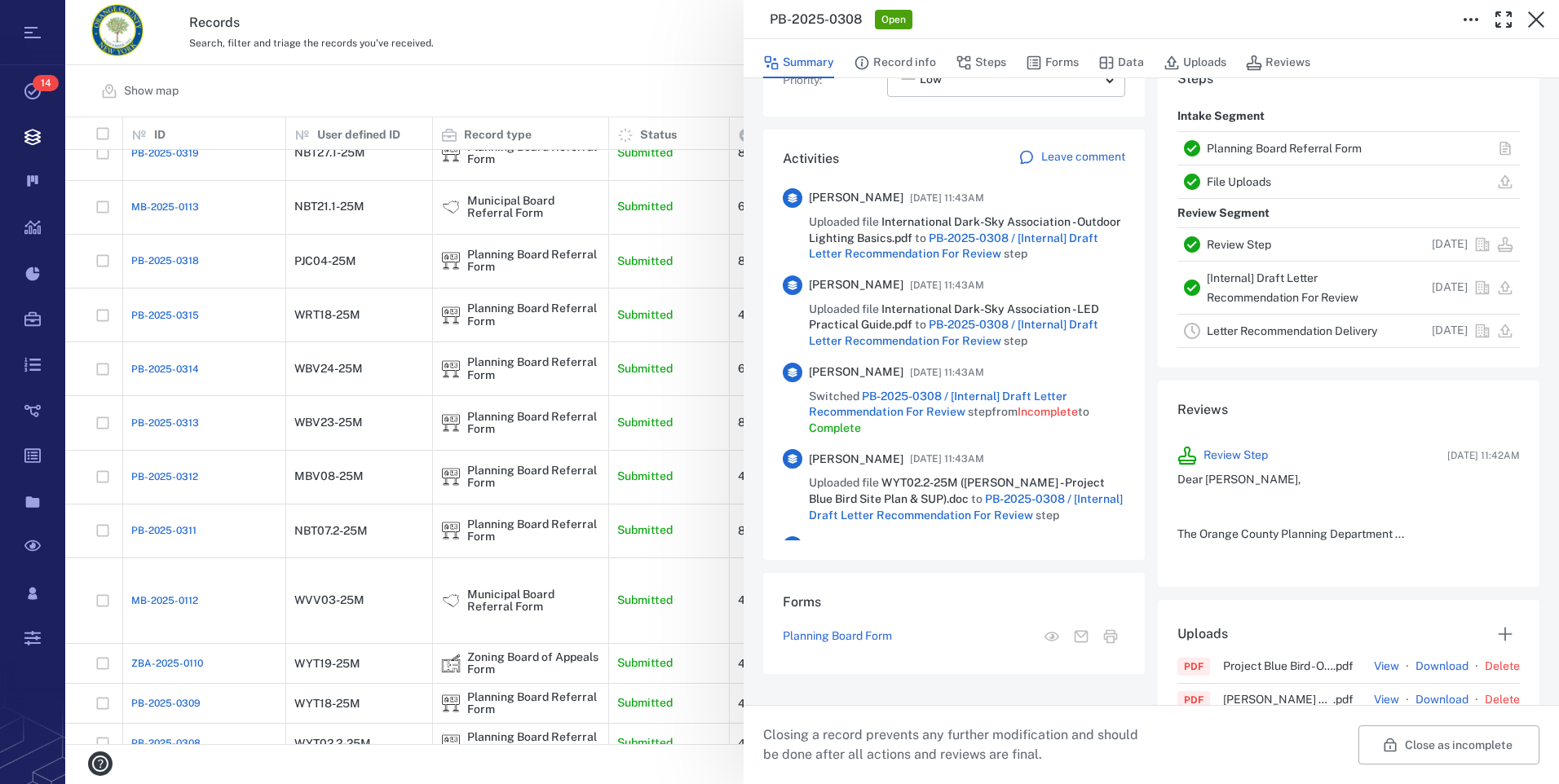
scroll to position [286, 0]
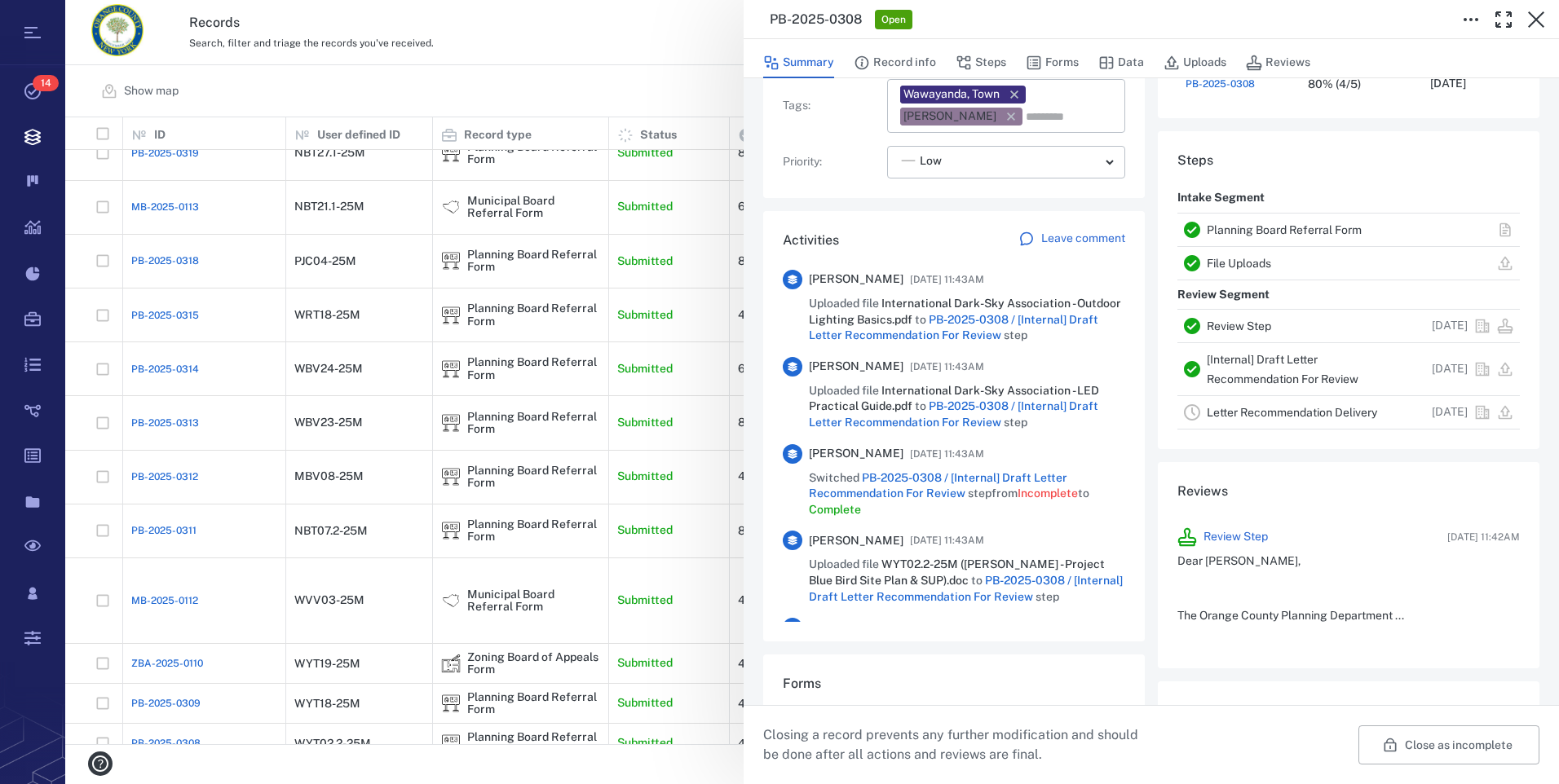
click at [1239, 232] on link "Planning Board Referral Form" at bounding box center [1284, 229] width 155 height 13
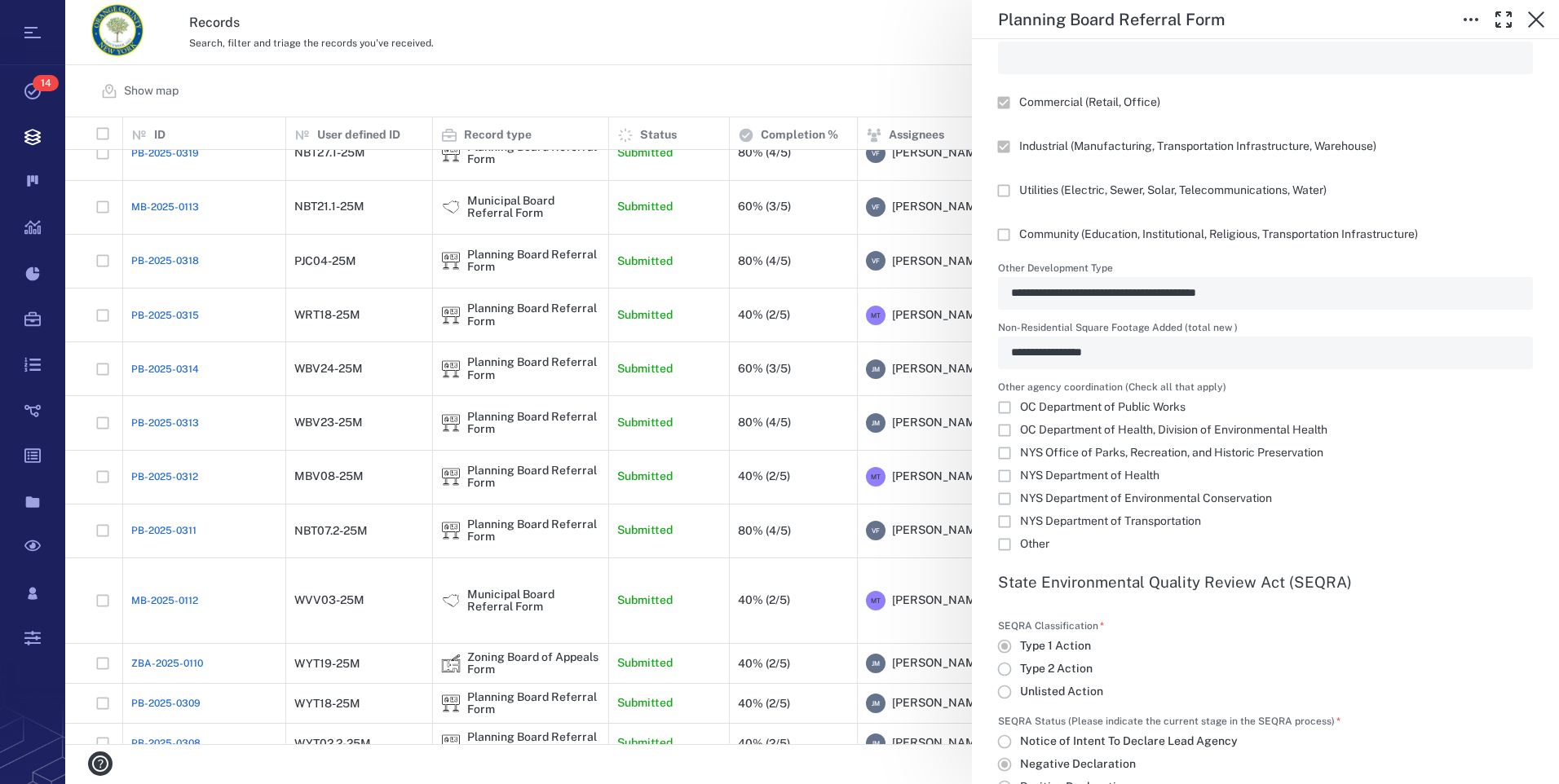
scroll to position [2038, 0]
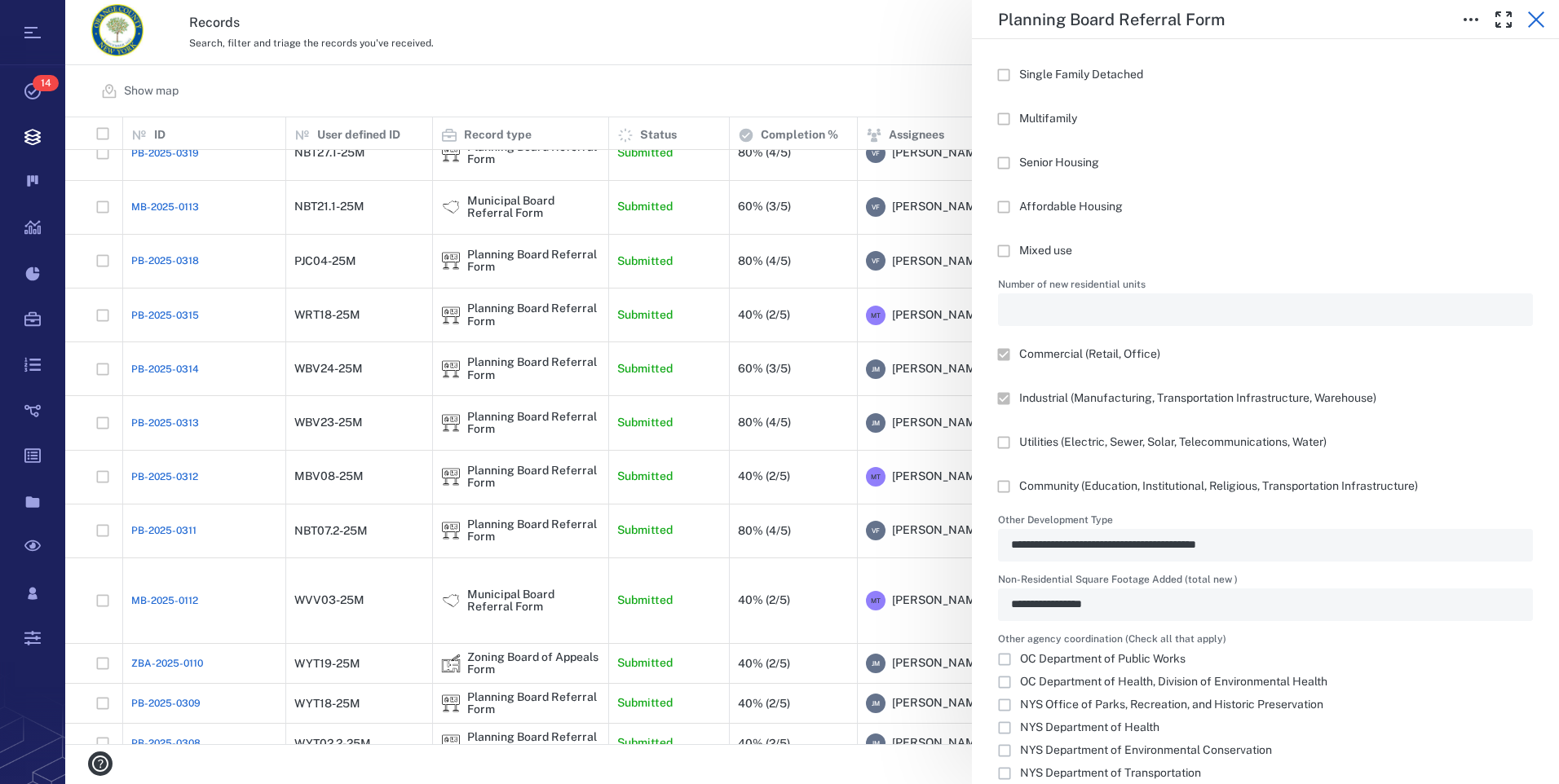
click at [1532, 19] on icon "button" at bounding box center [1536, 19] width 20 height 20
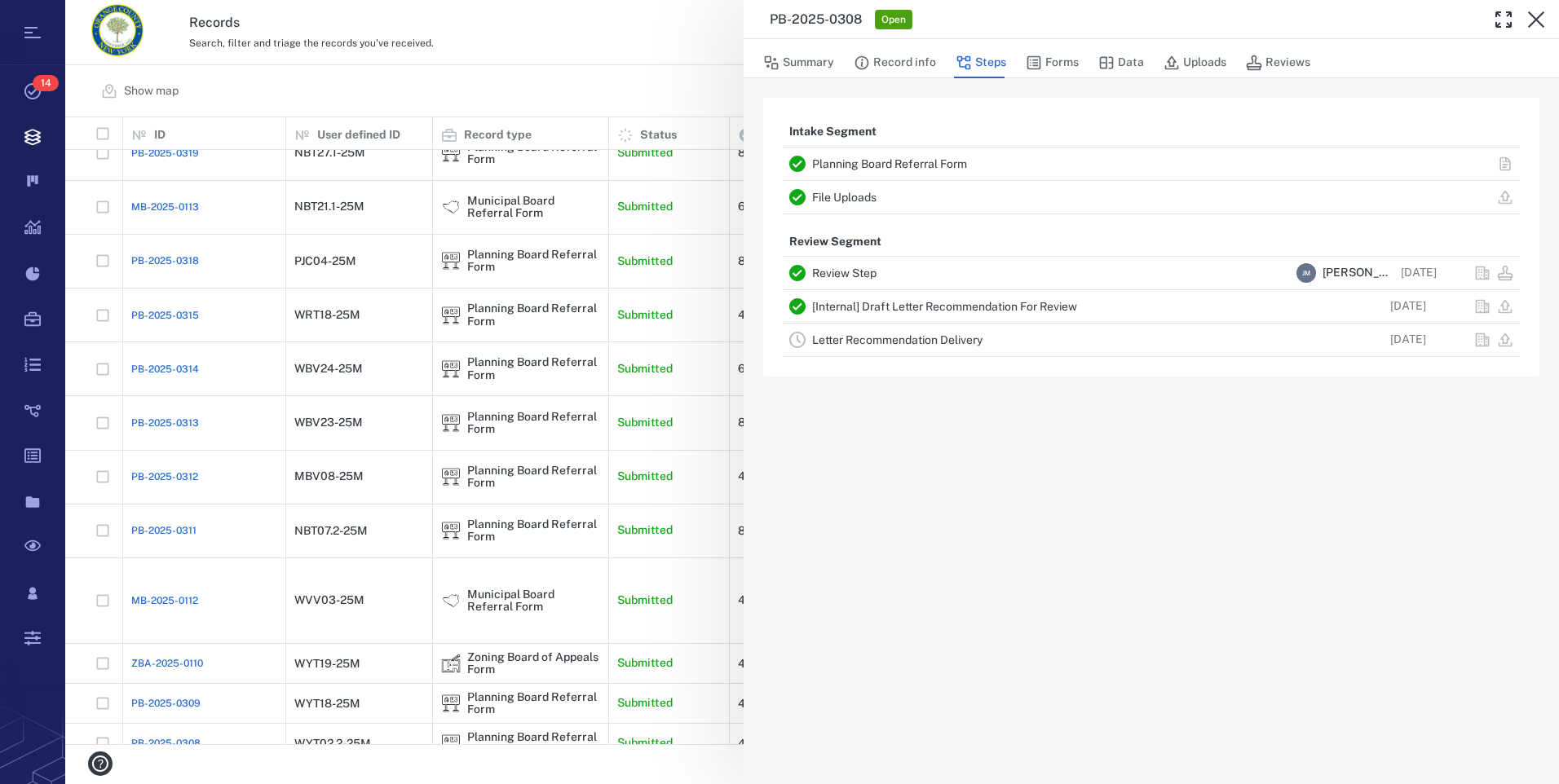
click at [849, 337] on link "Letter Recommendation Delivery" at bounding box center [897, 339] width 171 height 13
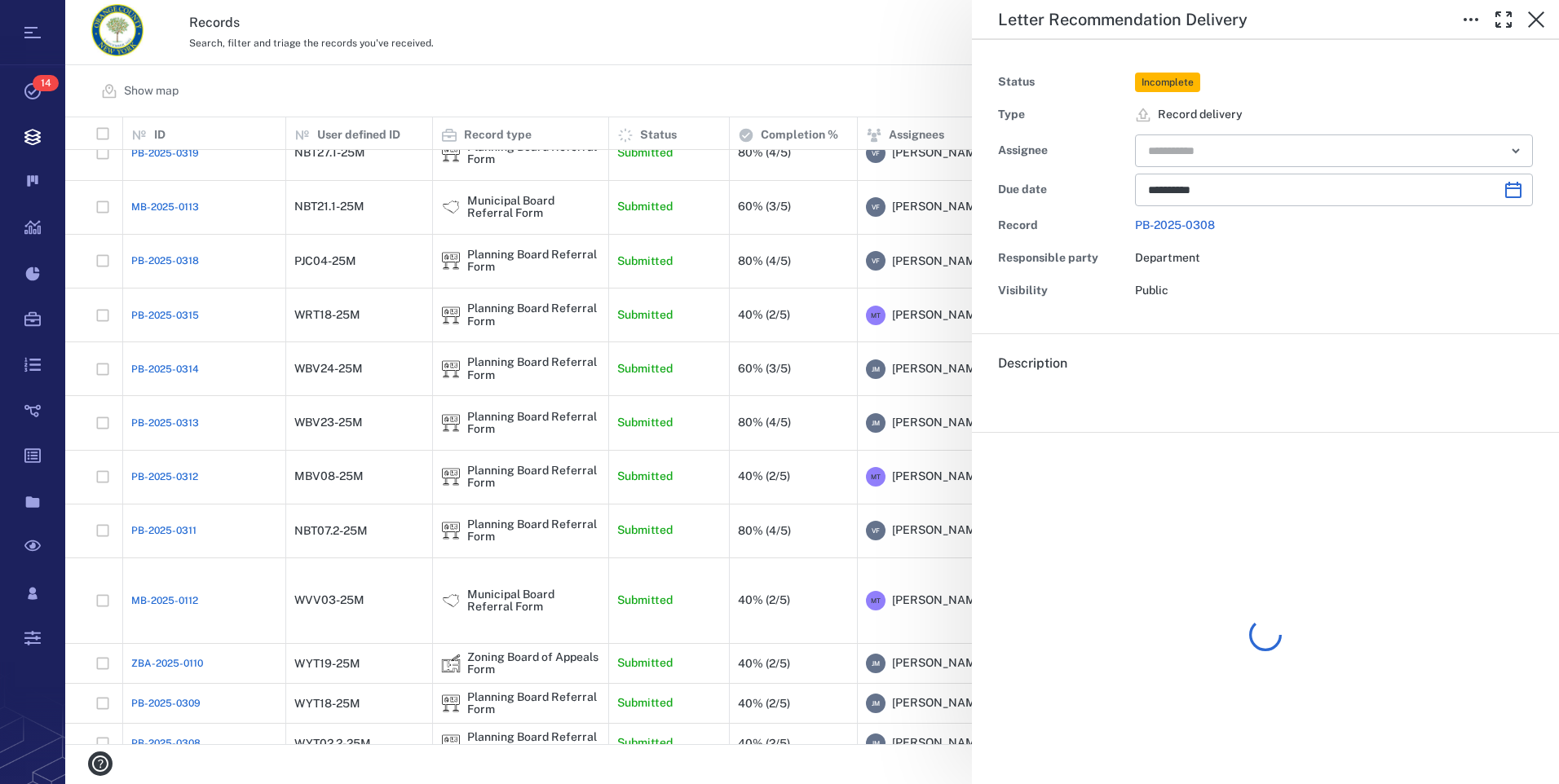
type input "**********"
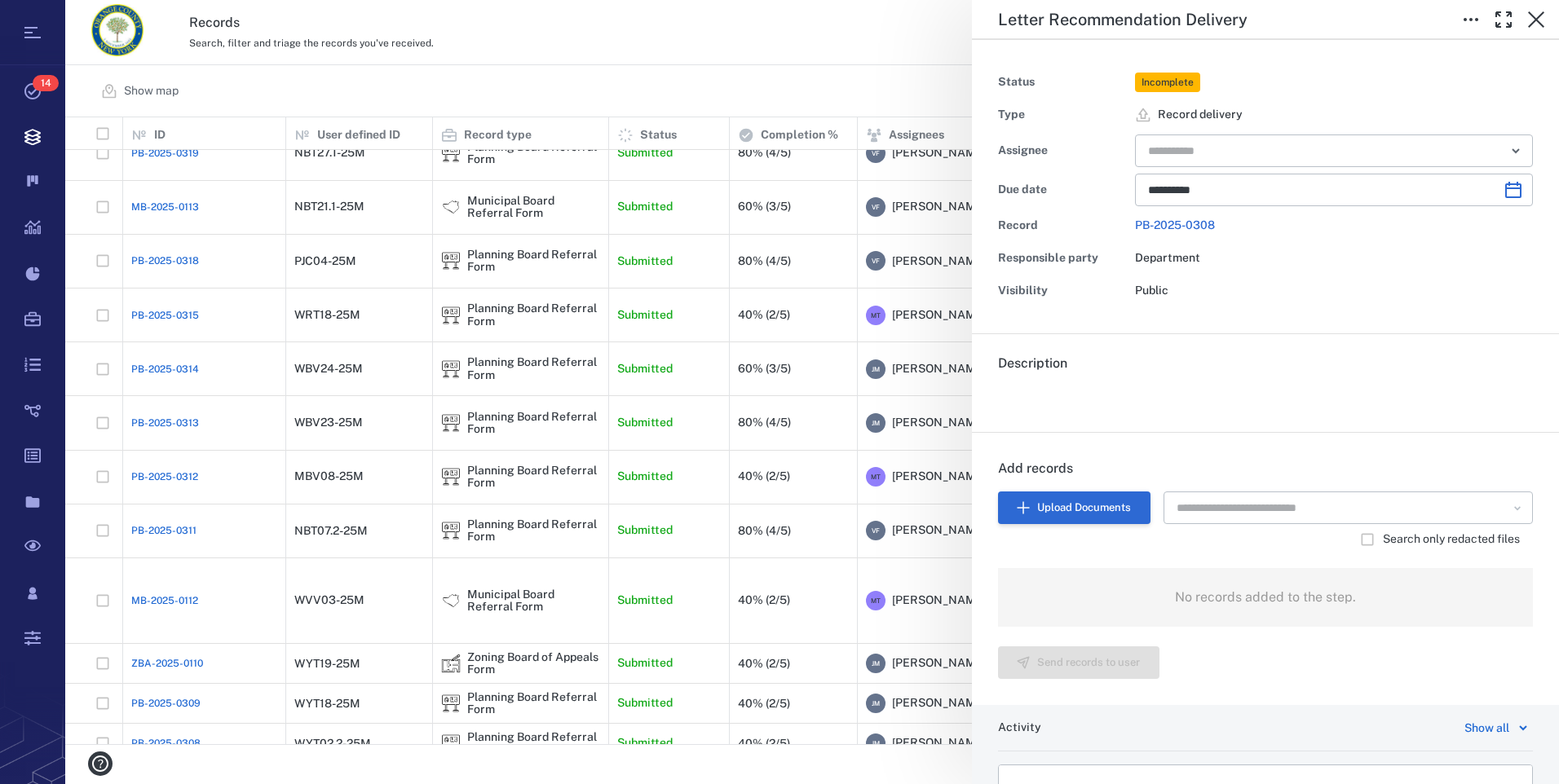
click at [1107, 504] on button "Upload Documents" at bounding box center [1074, 508] width 152 height 33
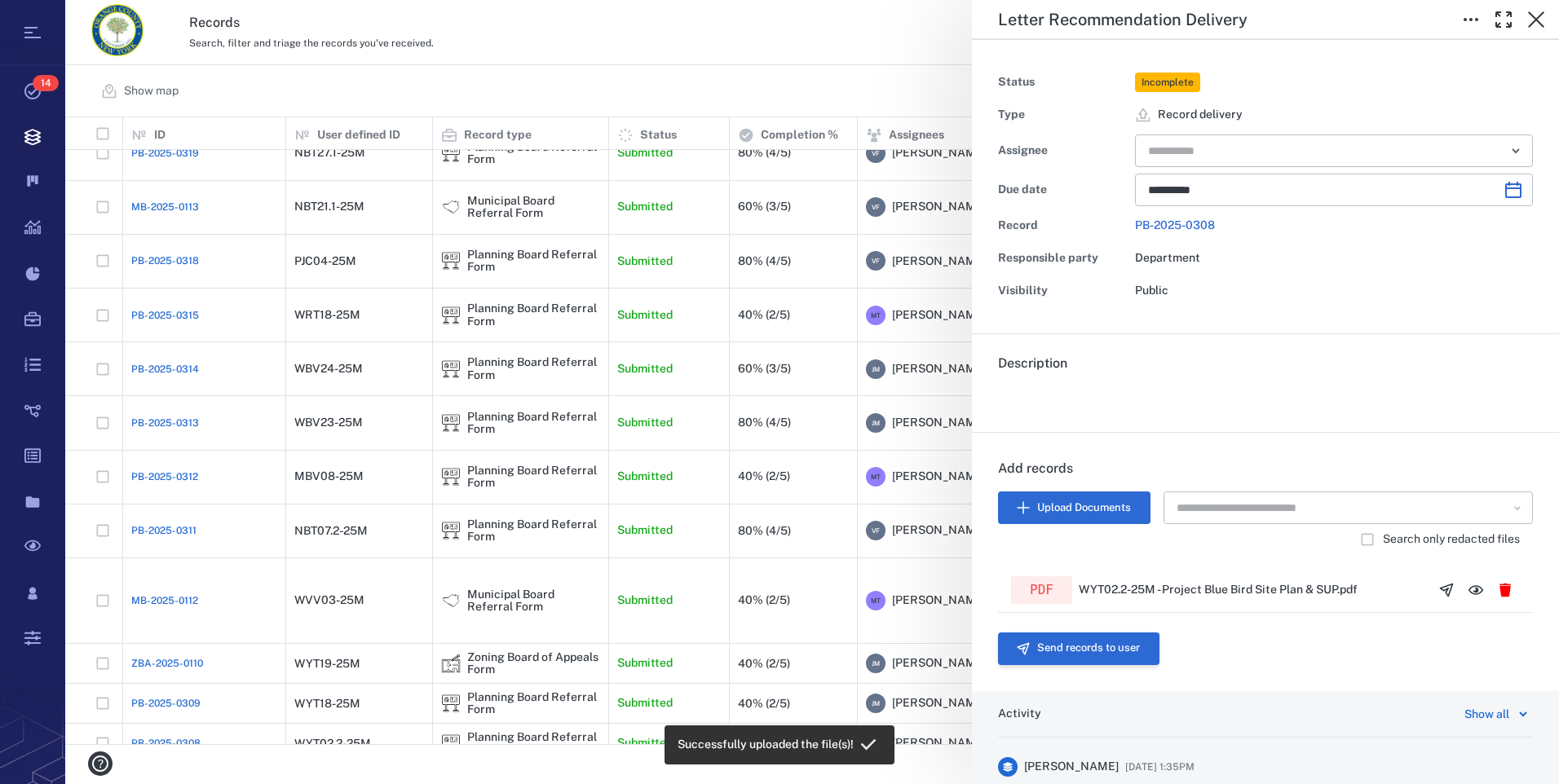
click at [1089, 646] on button "Send records to user" at bounding box center [1079, 649] width 162 height 33
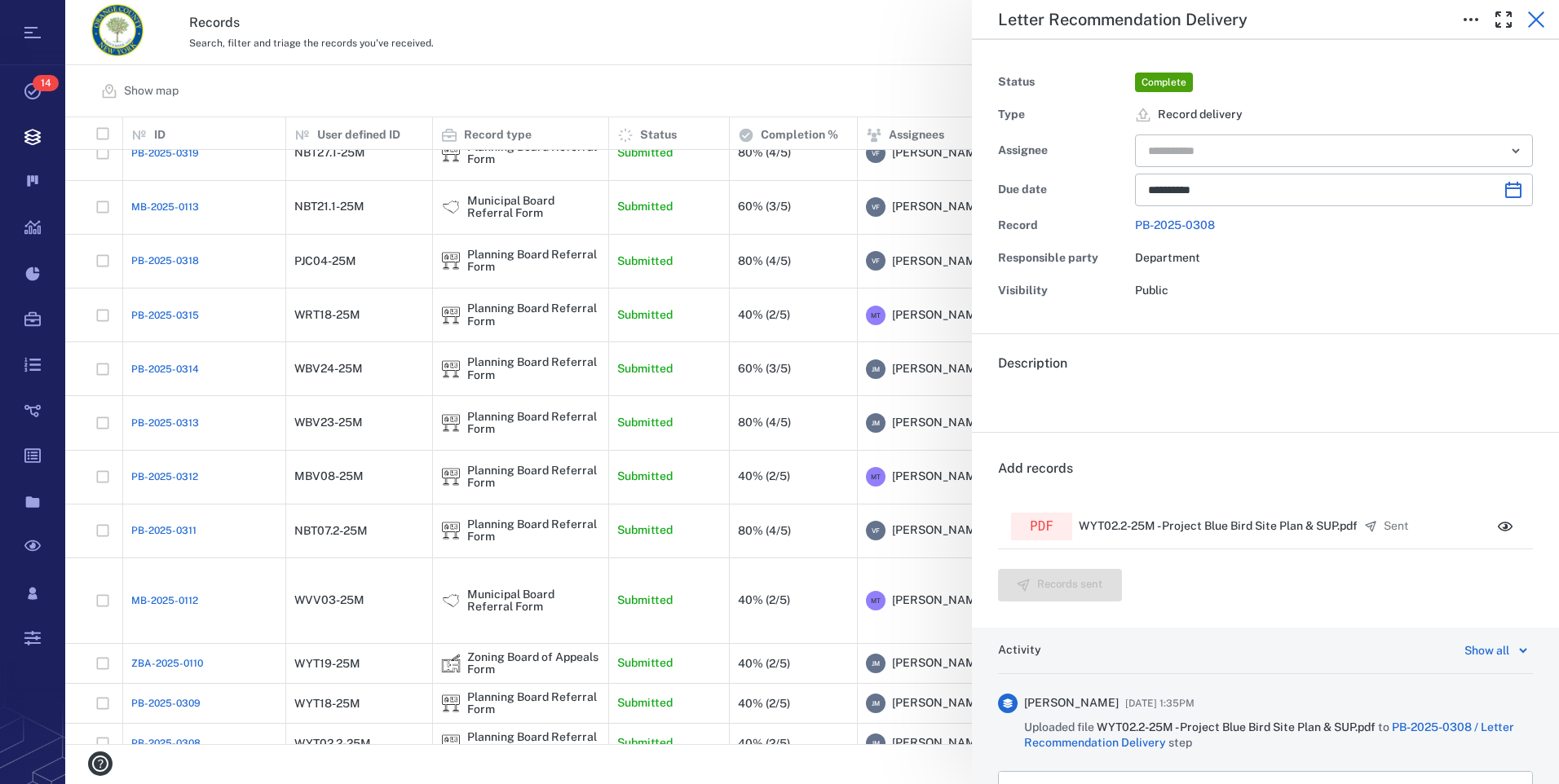
click at [1534, 21] on icon "button" at bounding box center [1536, 19] width 20 height 20
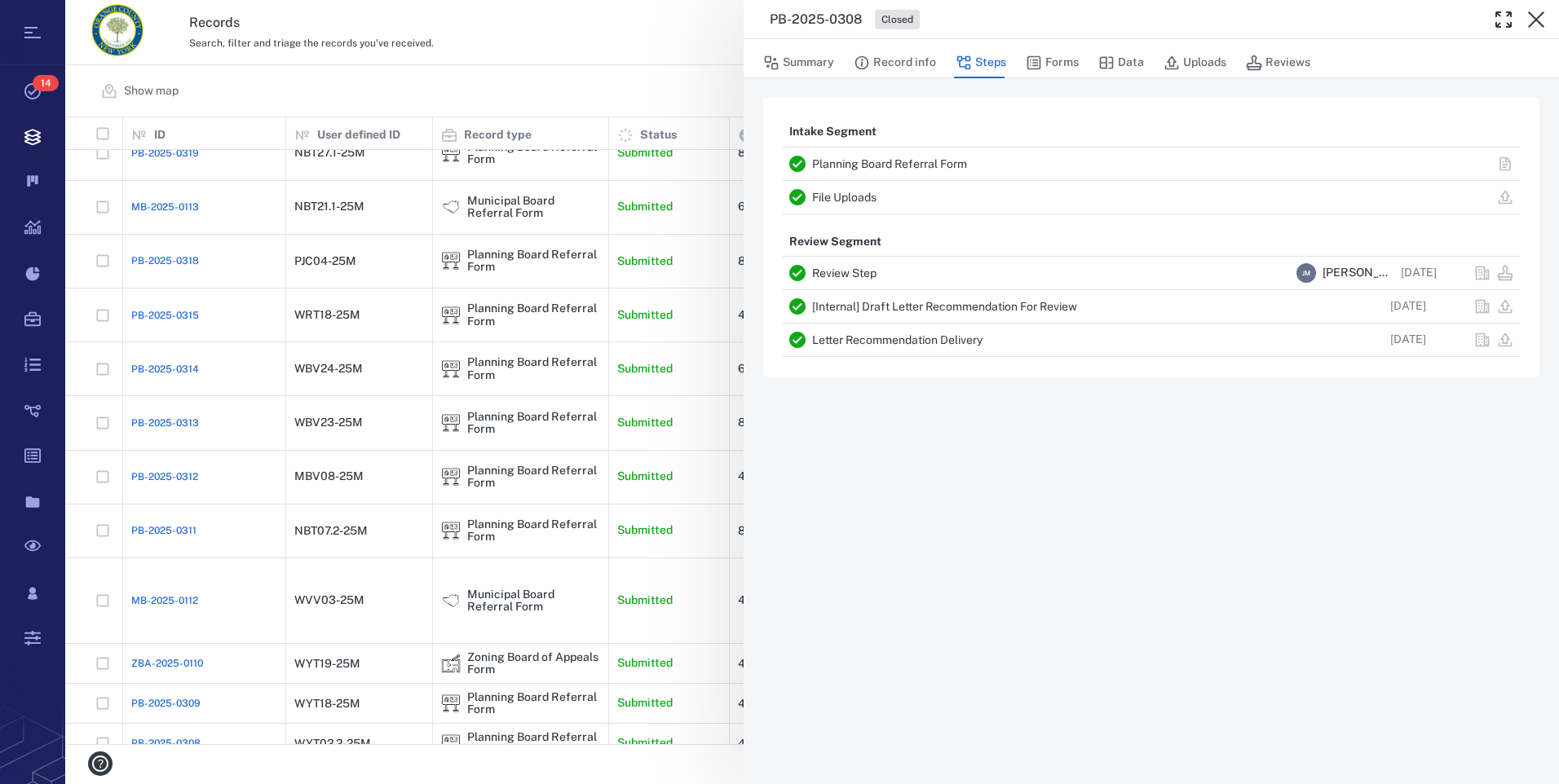
click at [1534, 21] on icon "button" at bounding box center [1536, 19] width 16 height 16
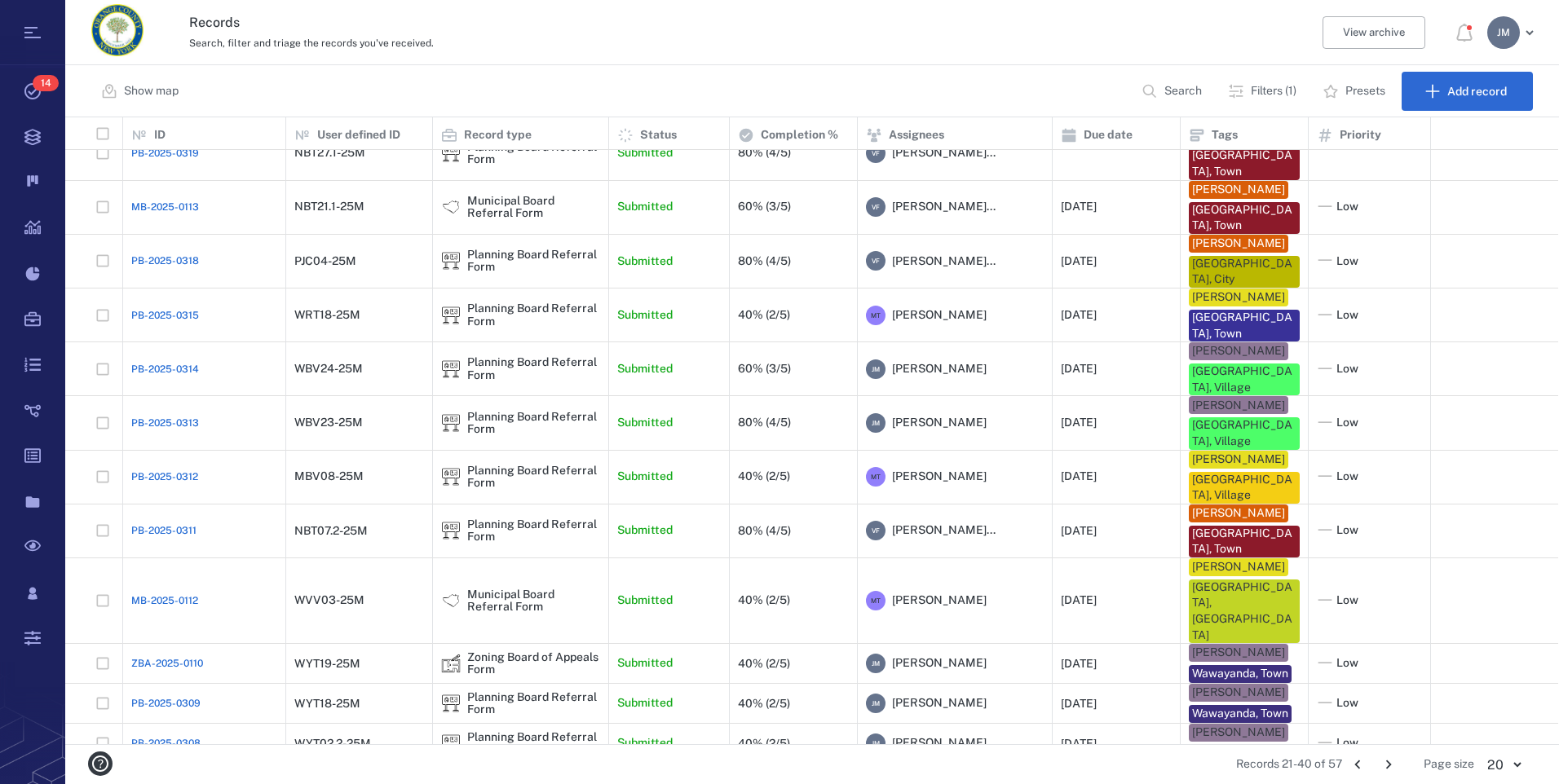
click at [1359, 766] on icon "Go to previous page" at bounding box center [1357, 764] width 18 height 18
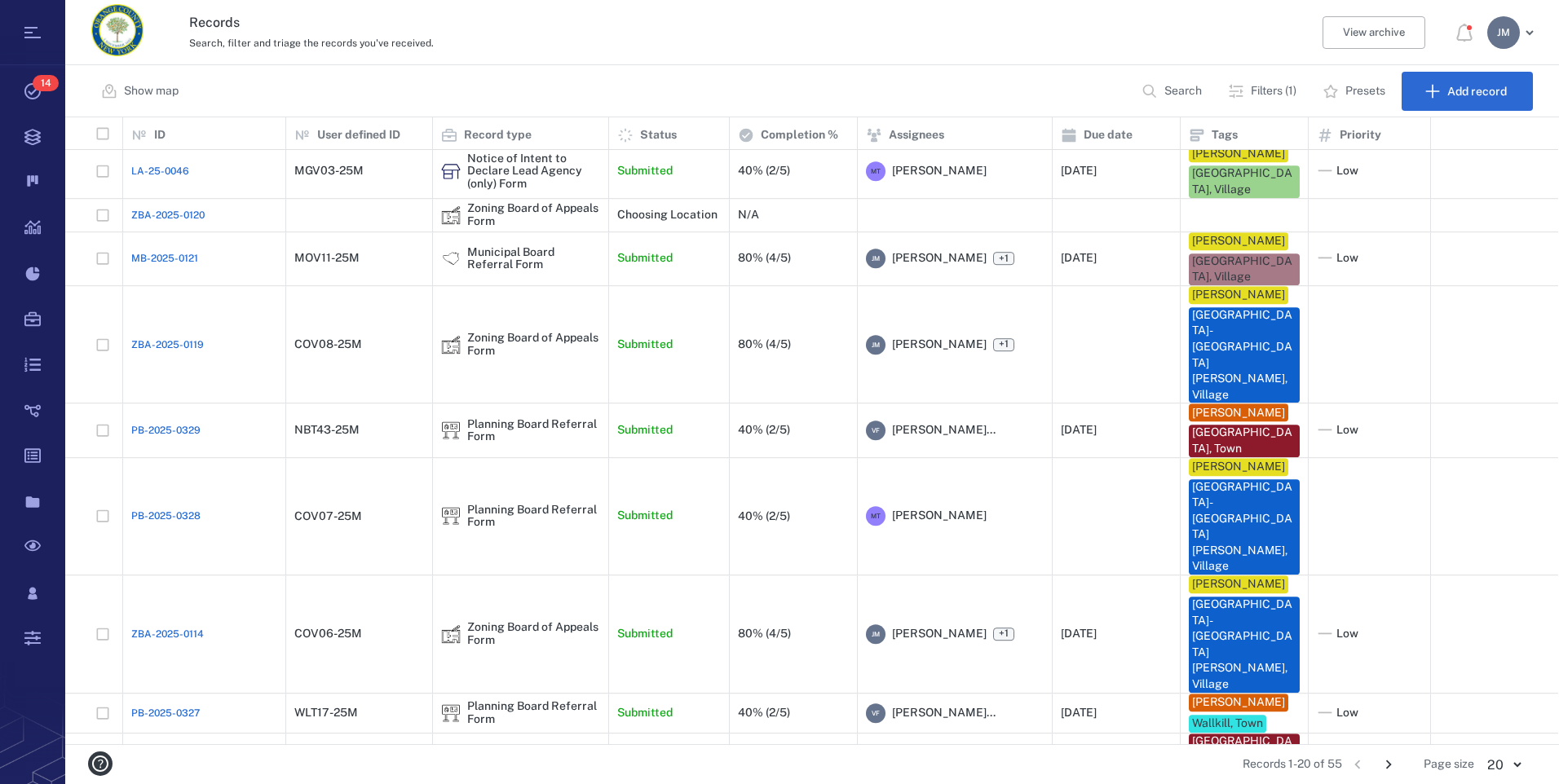
click at [1390, 767] on icon "Go to next page" at bounding box center [1388, 764] width 18 height 18
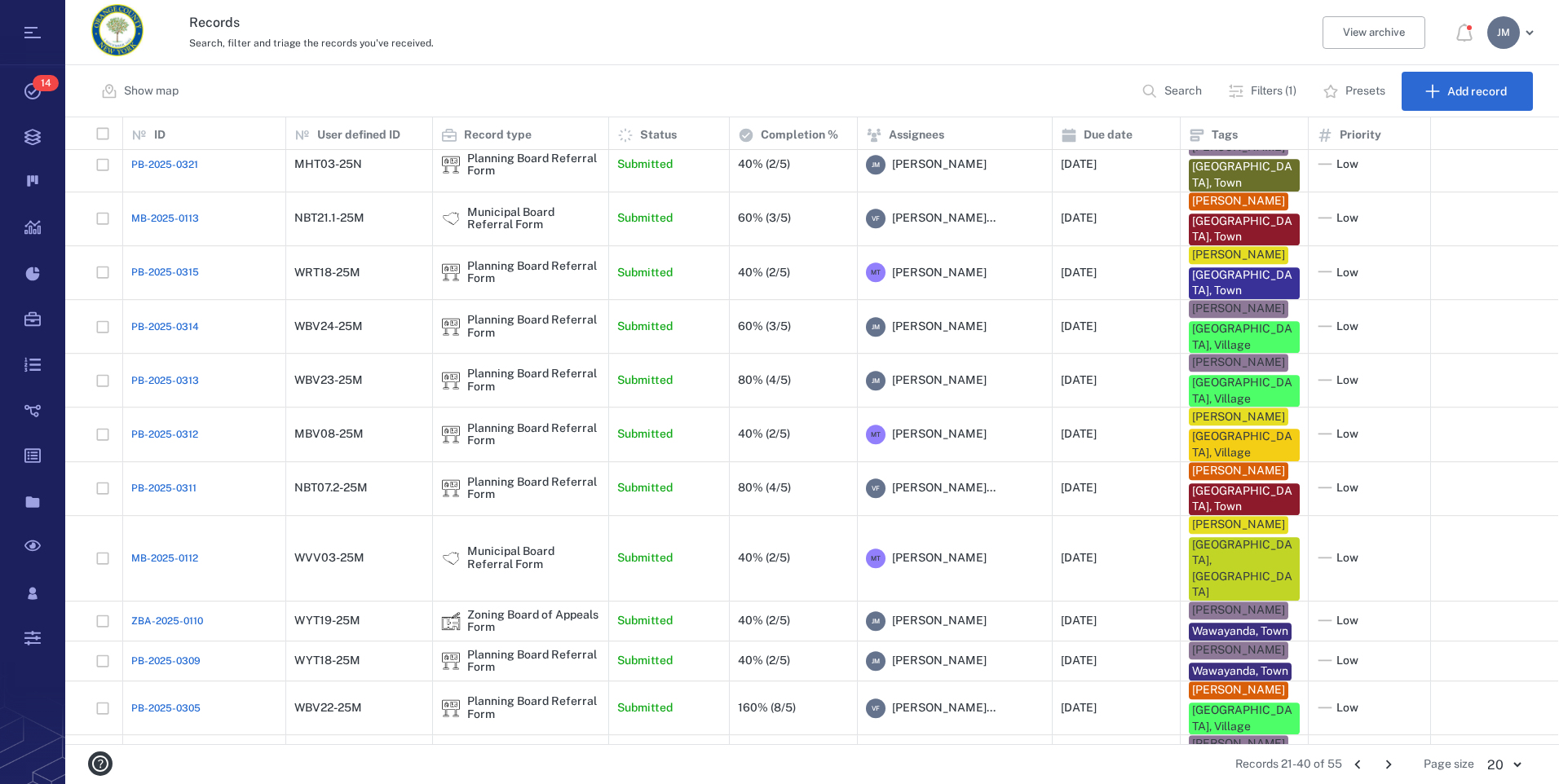
scroll to position [355, 0]
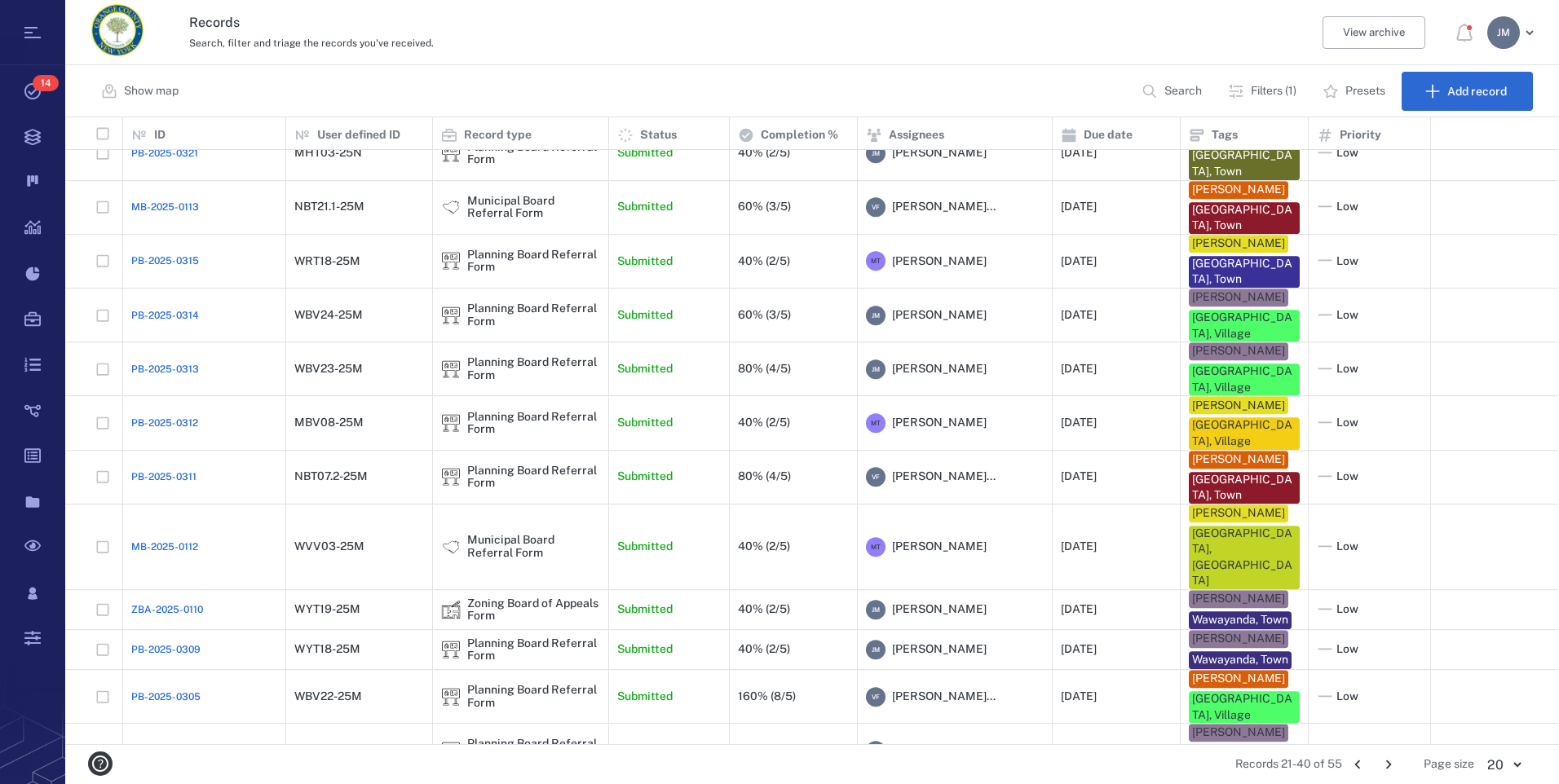
click at [1387, 766] on icon "Go to next page" at bounding box center [1388, 764] width 18 height 18
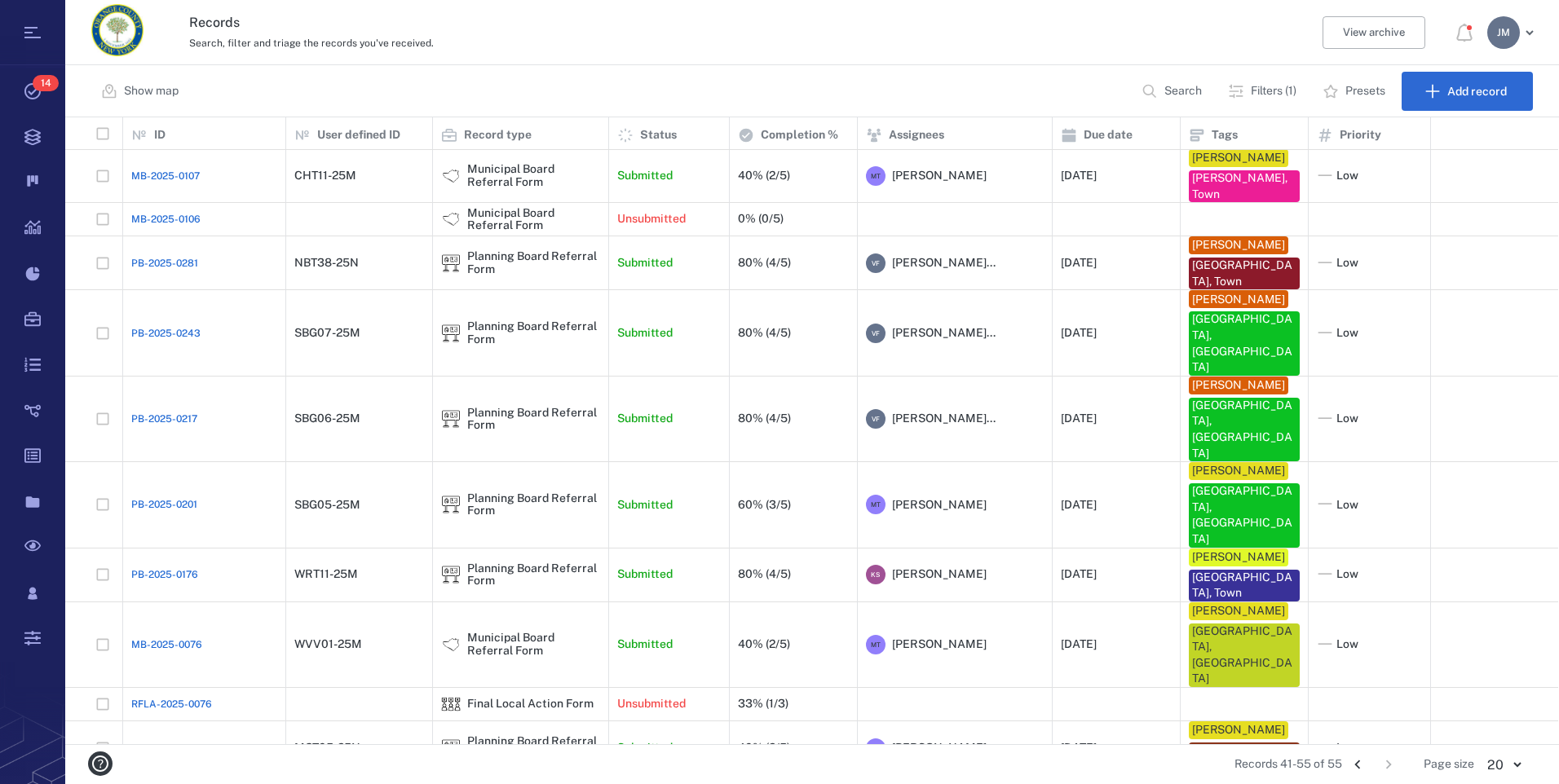
scroll to position [0, 0]
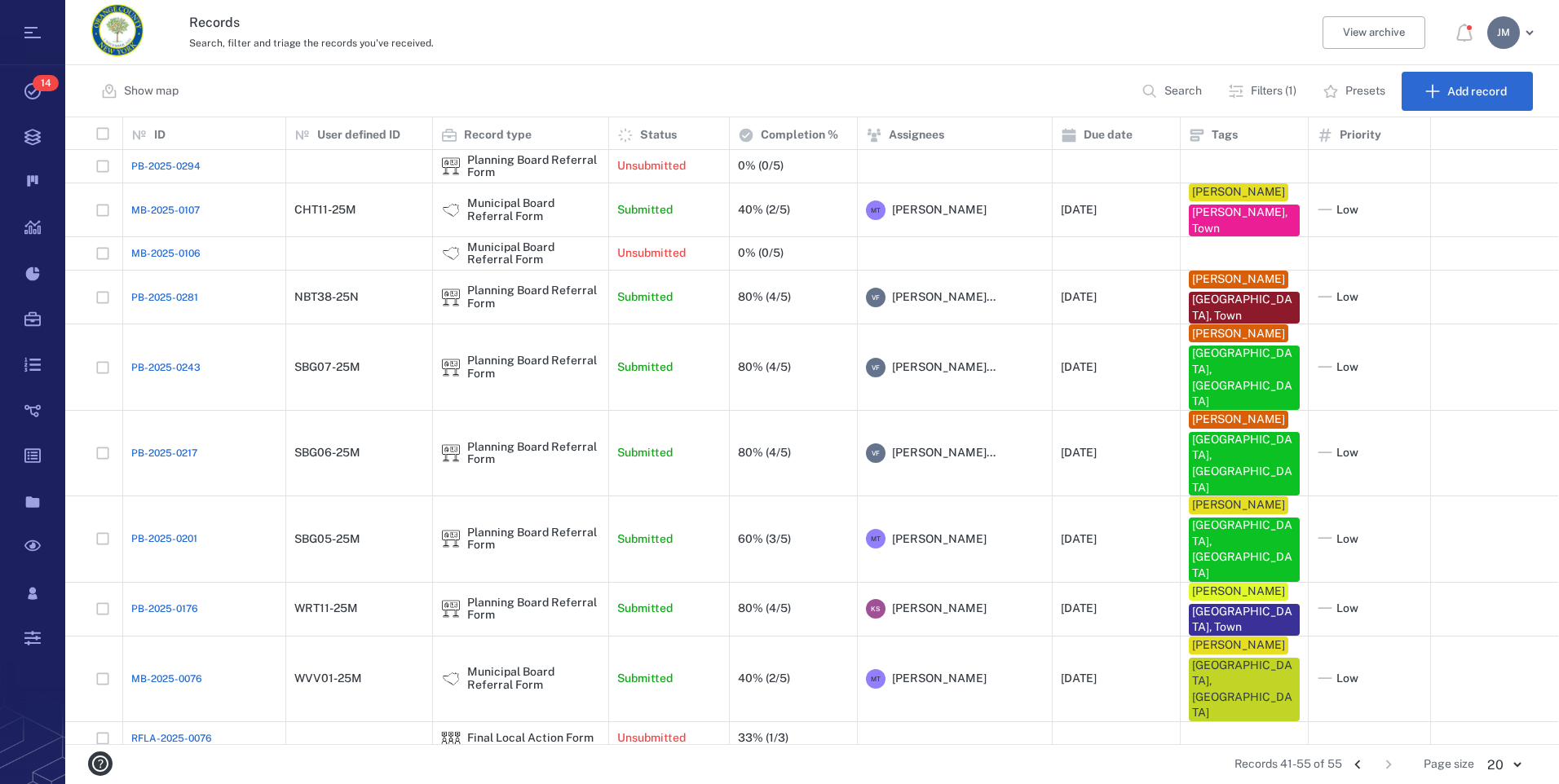
click at [1359, 762] on icon "Go to previous page" at bounding box center [1357, 765] width 6 height 9
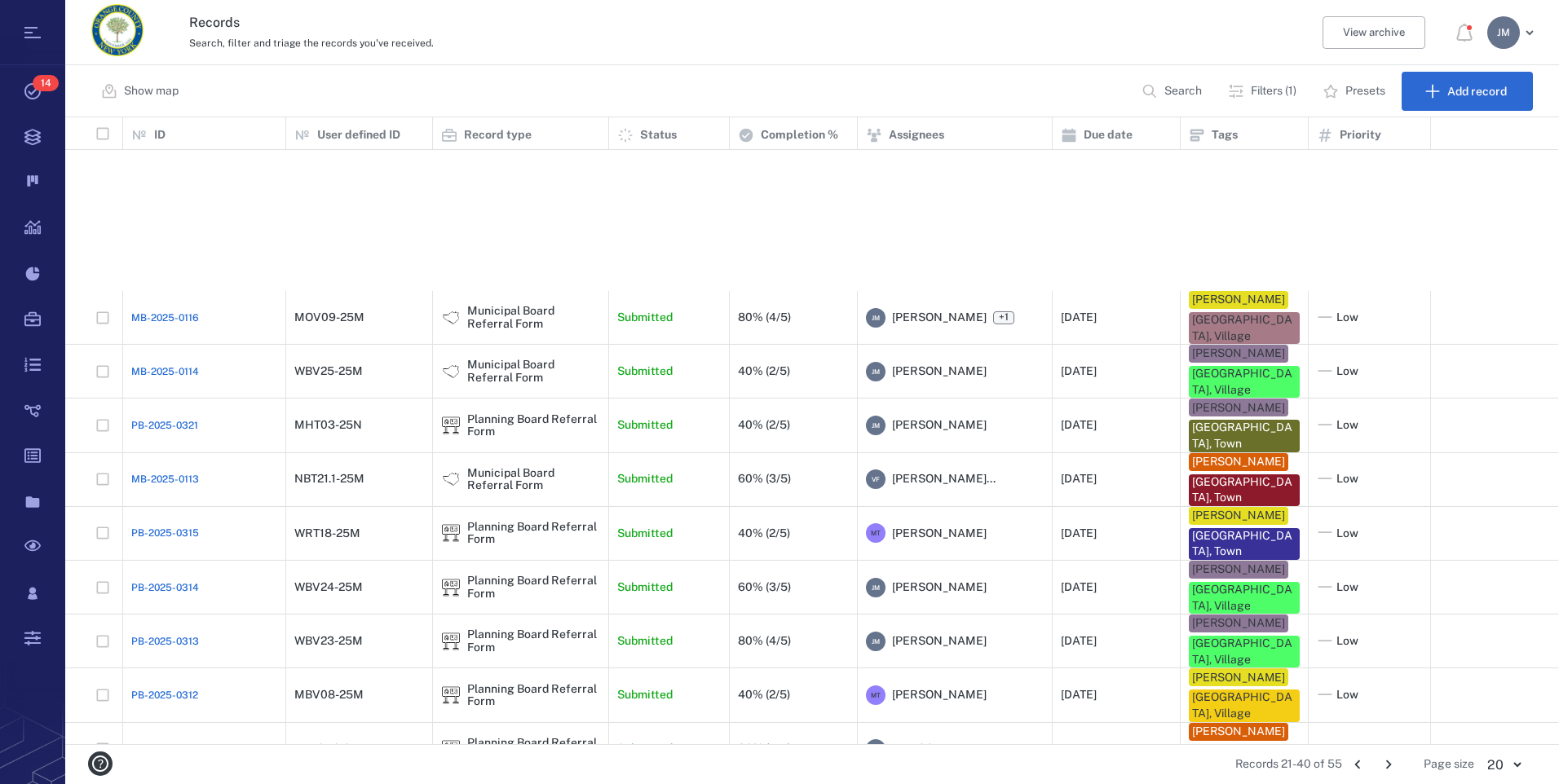
scroll to position [402, 0]
